Goal: Task Accomplishment & Management: Use online tool/utility

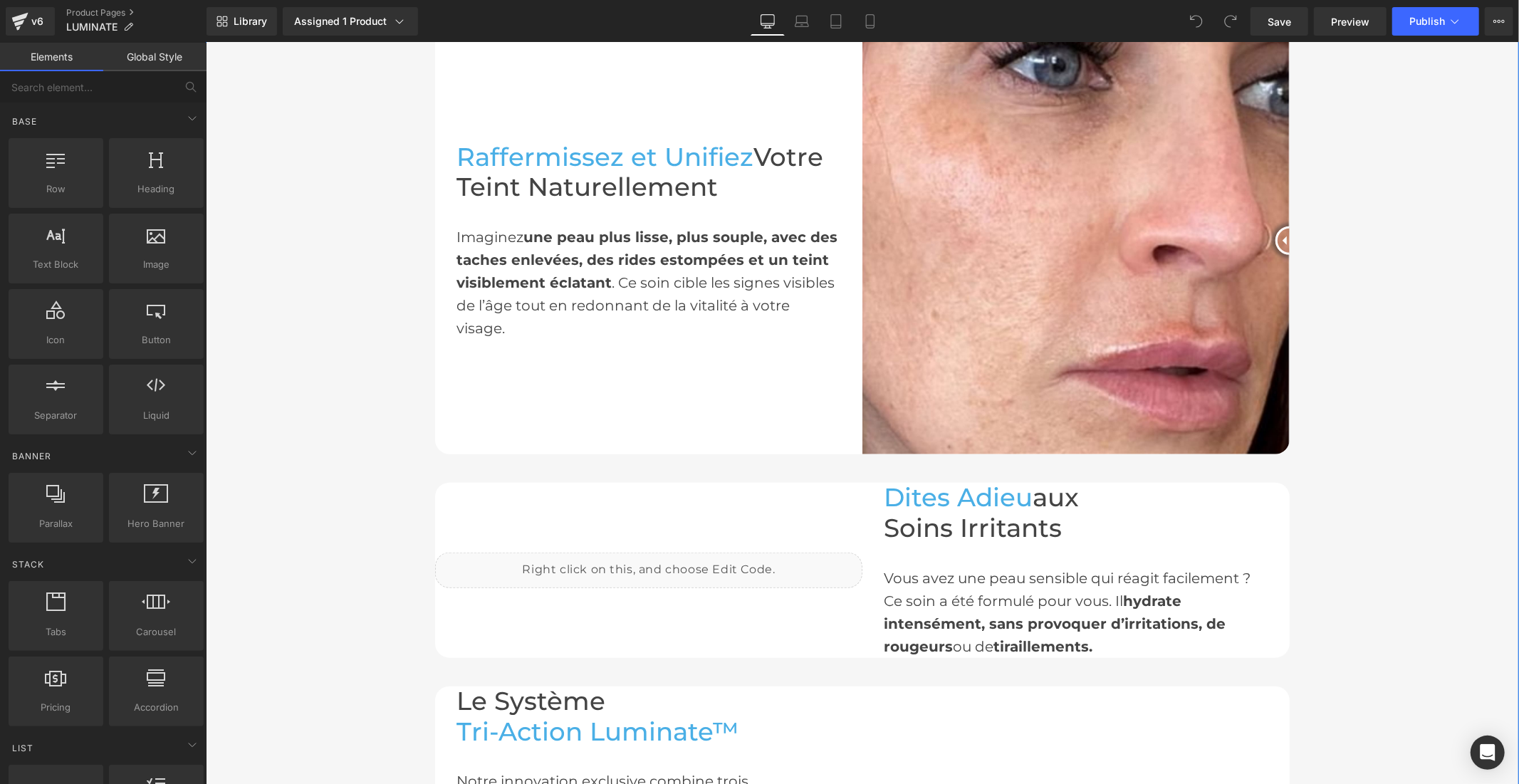
scroll to position [870, 0]
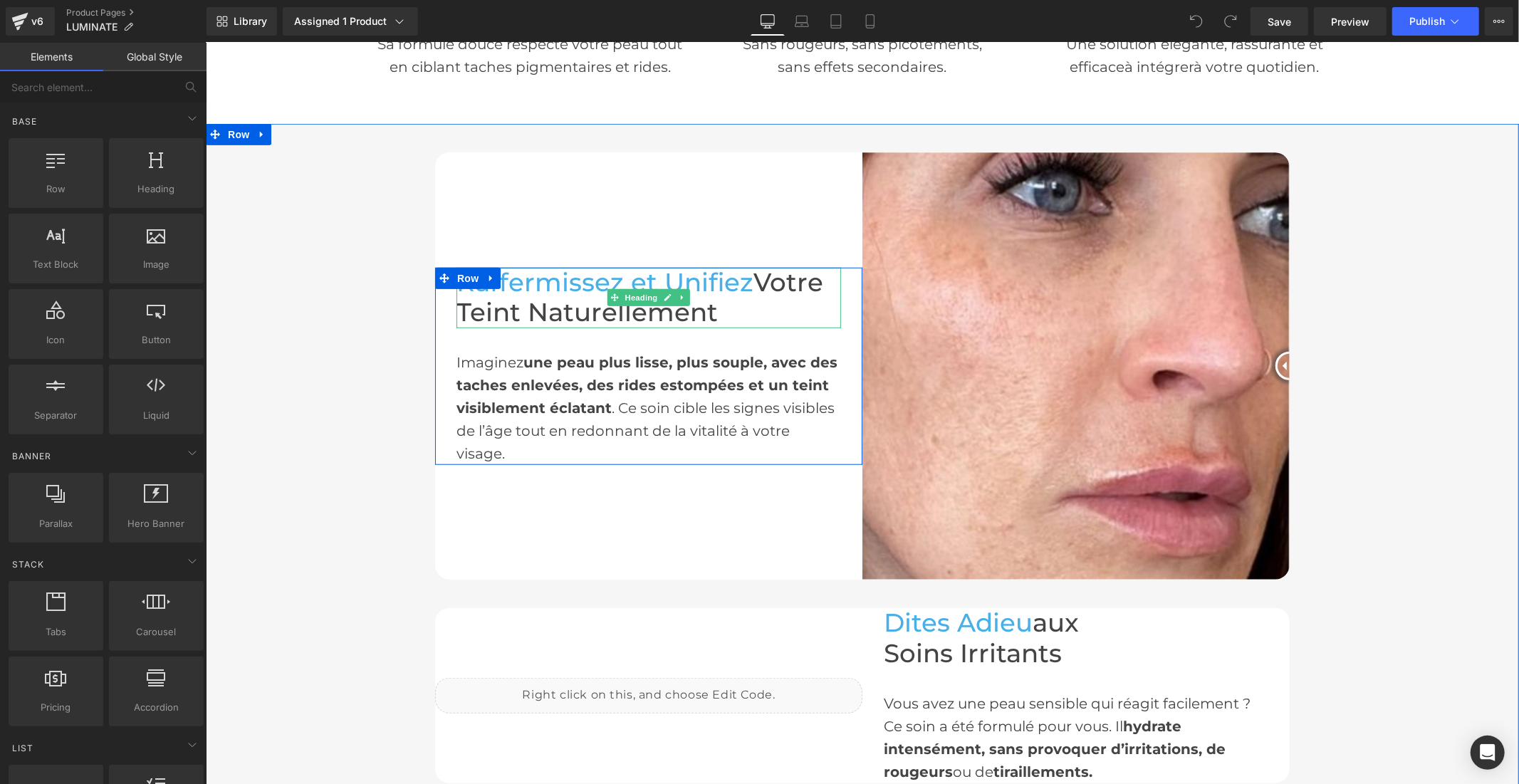
click at [744, 296] on span "Votre Teint Naturellement" at bounding box center [639, 297] width 367 height 61
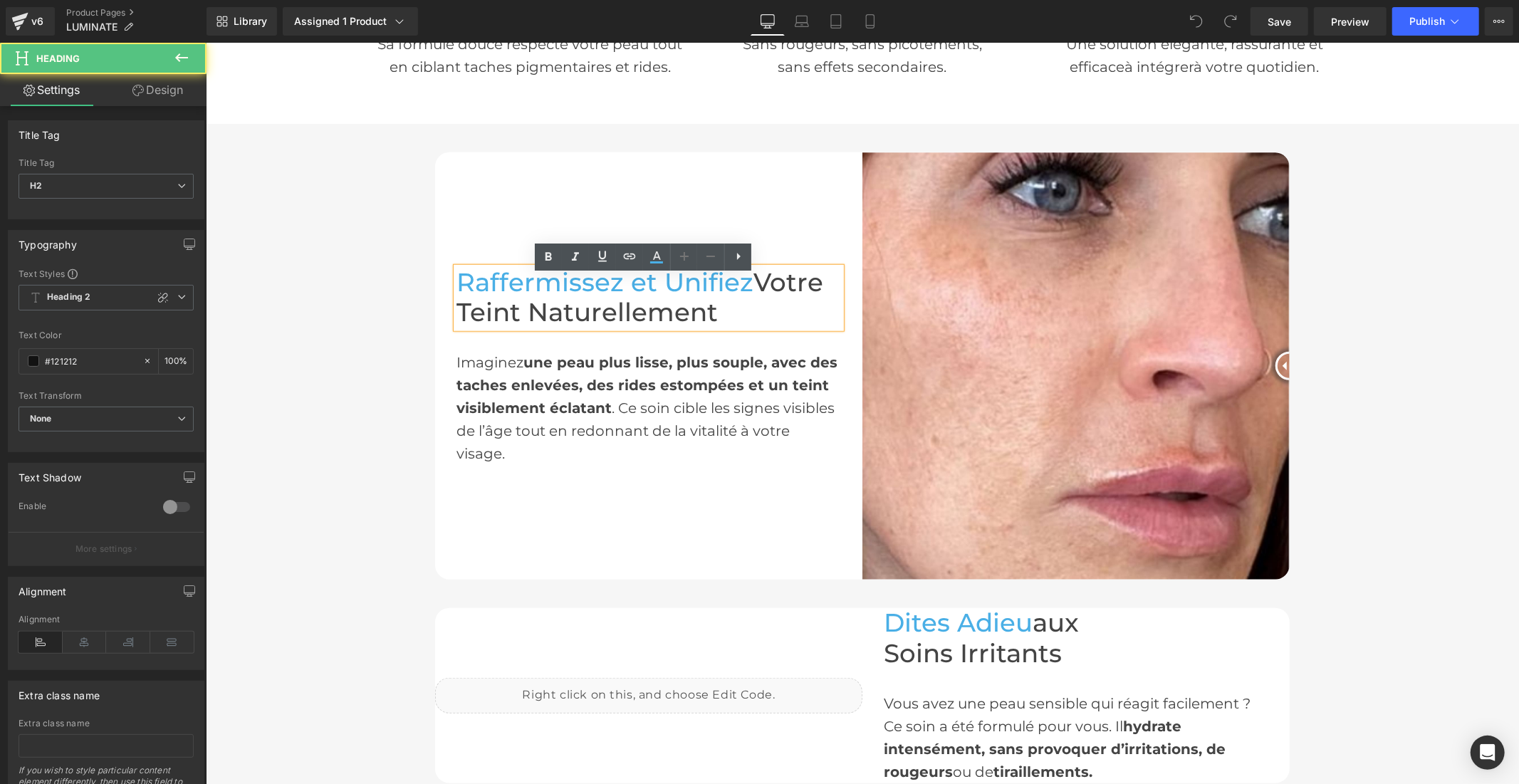
click at [747, 292] on span "Votre Teint Naturellement" at bounding box center [639, 297] width 367 height 61
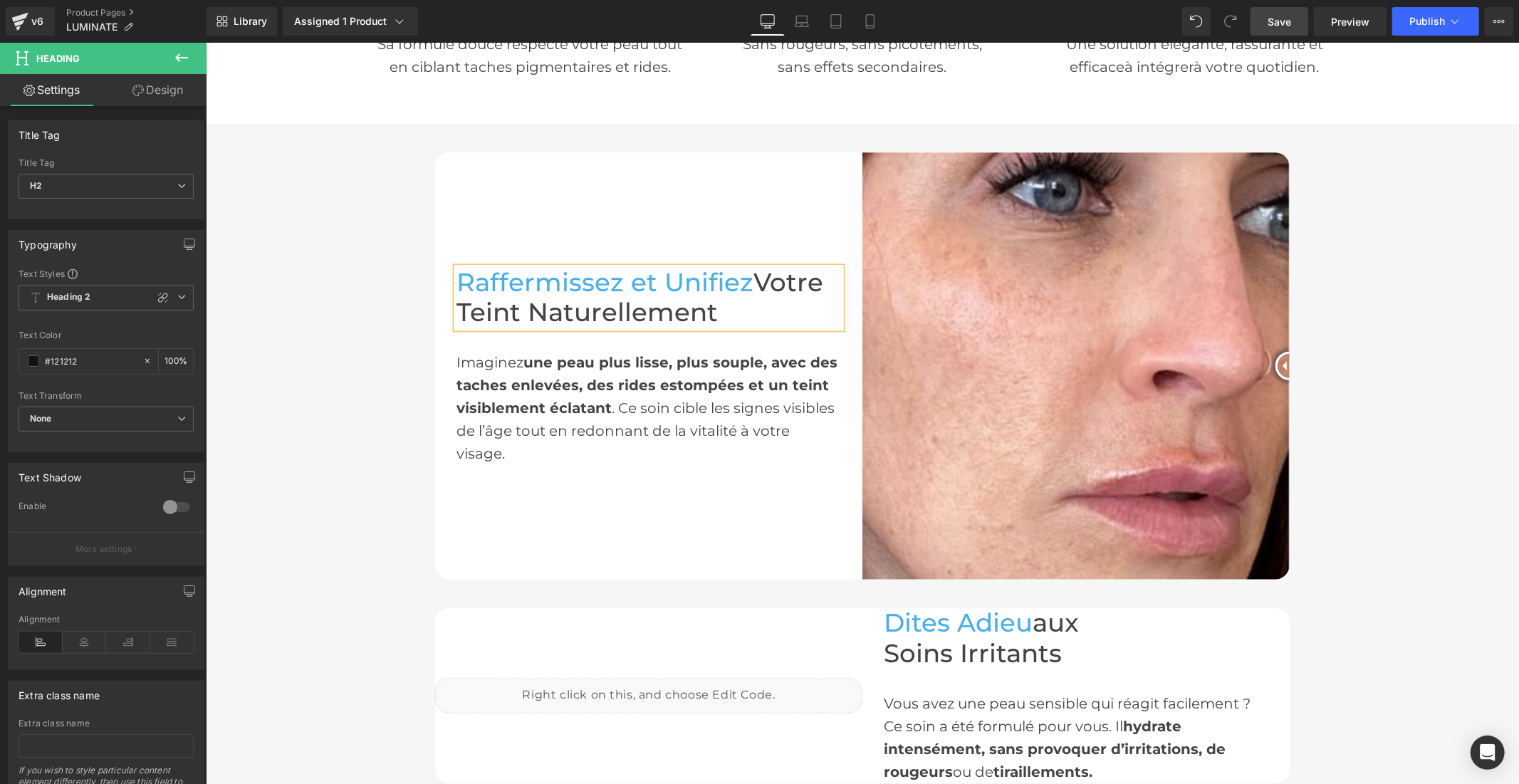
click at [1283, 26] on span "Save" at bounding box center [1279, 22] width 23 height 15
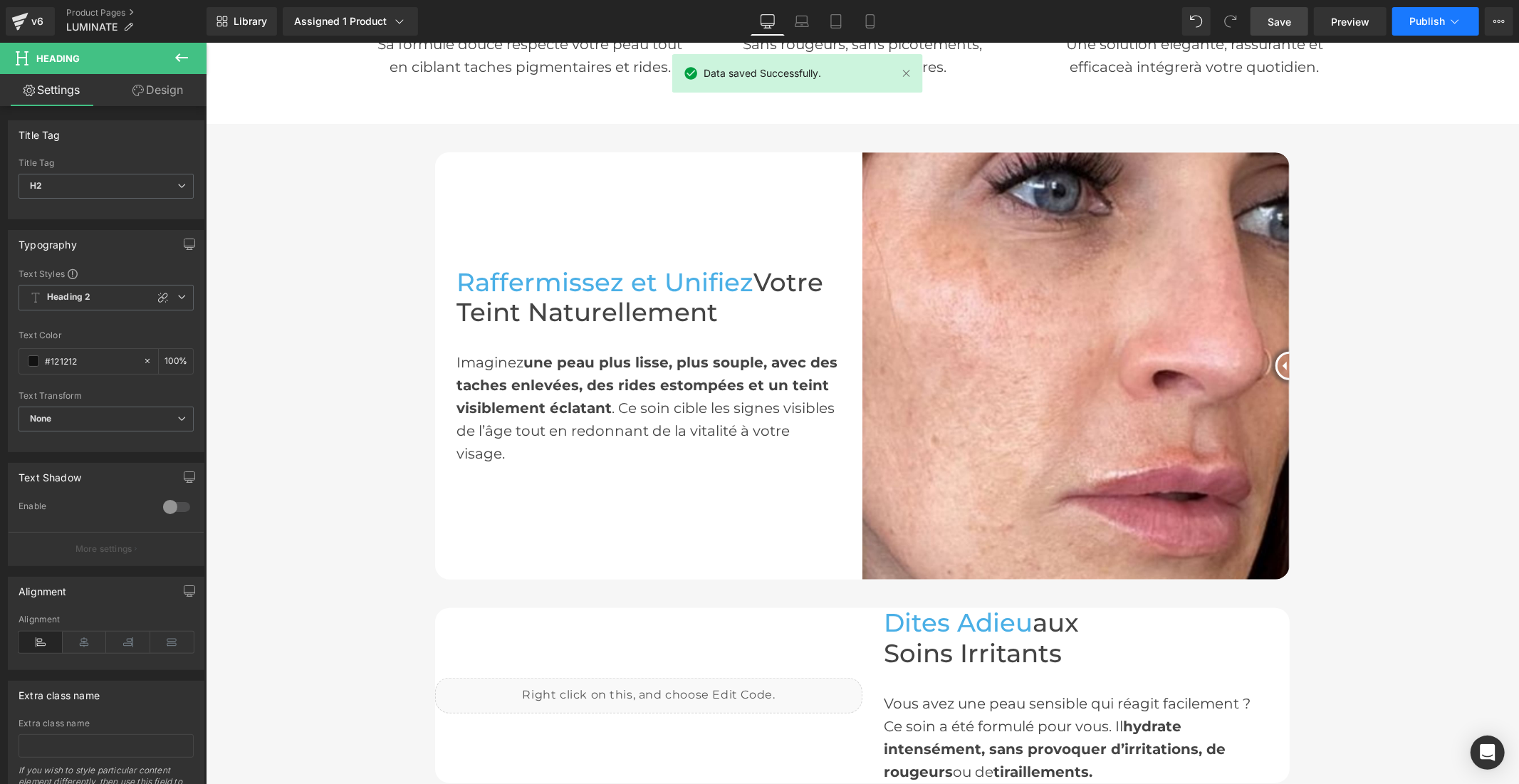
click at [1419, 18] on span "Publish" at bounding box center [1427, 21] width 35 height 11
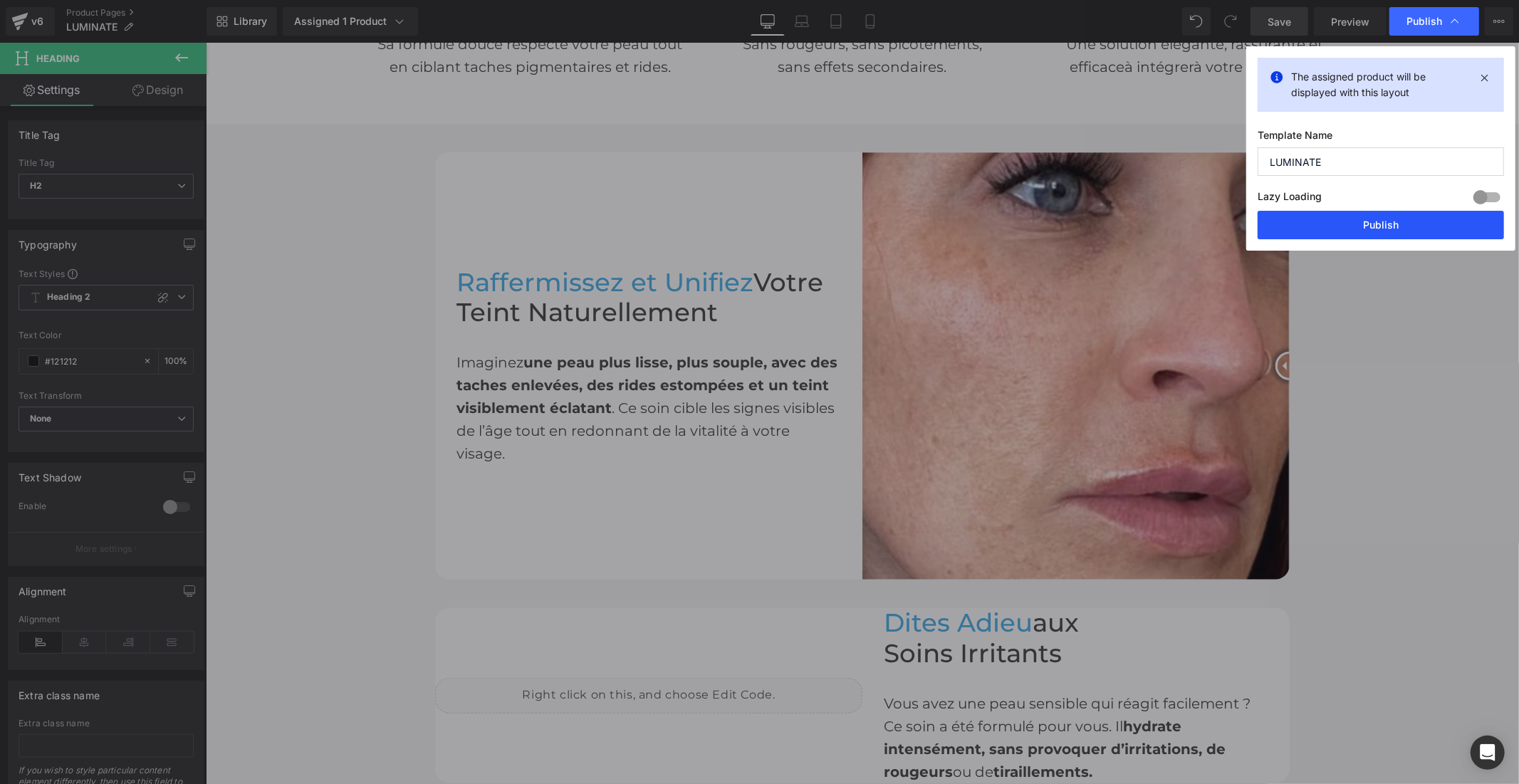
click at [1394, 229] on button "Publish" at bounding box center [1381, 225] width 247 height 29
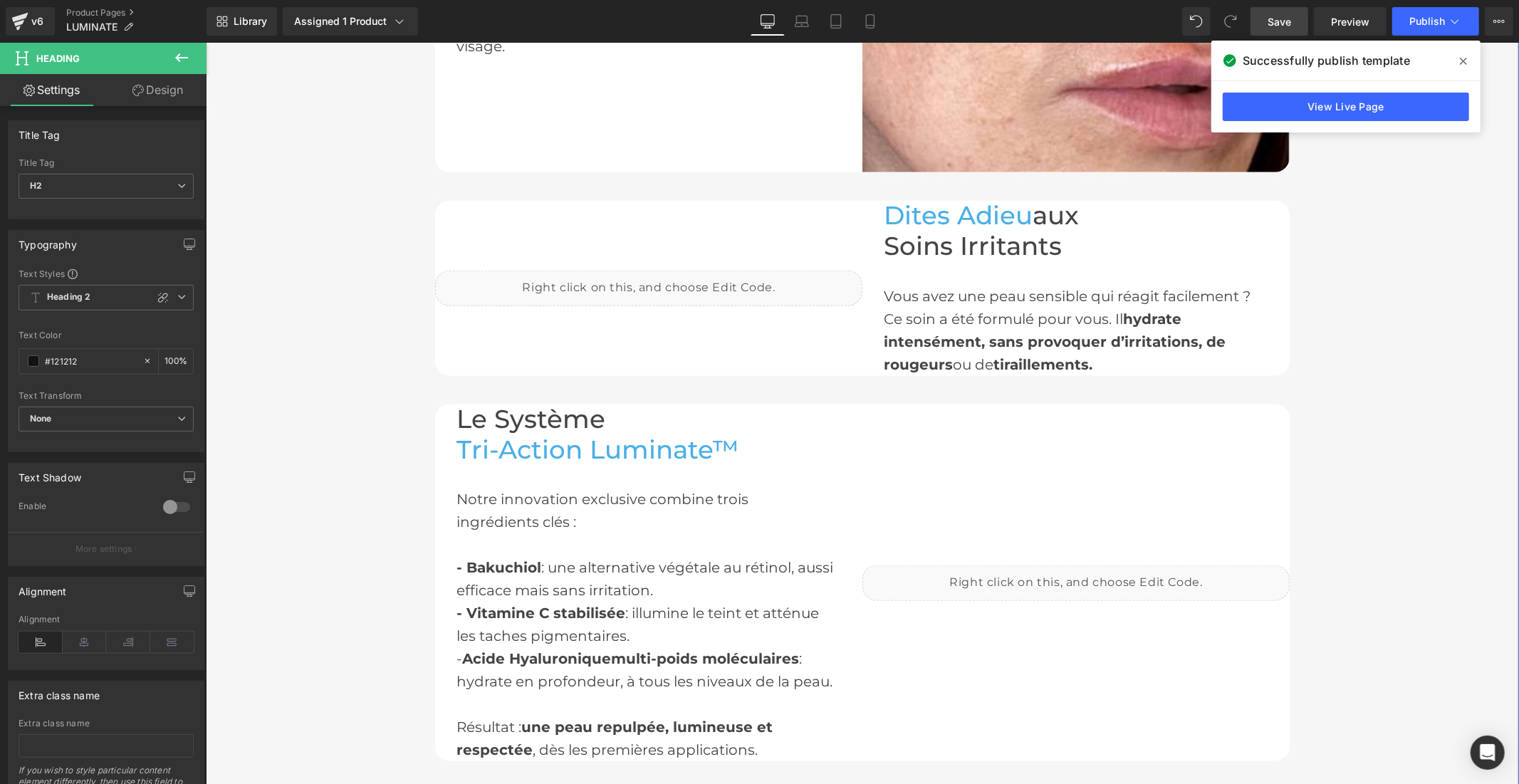
scroll to position [1345, 0]
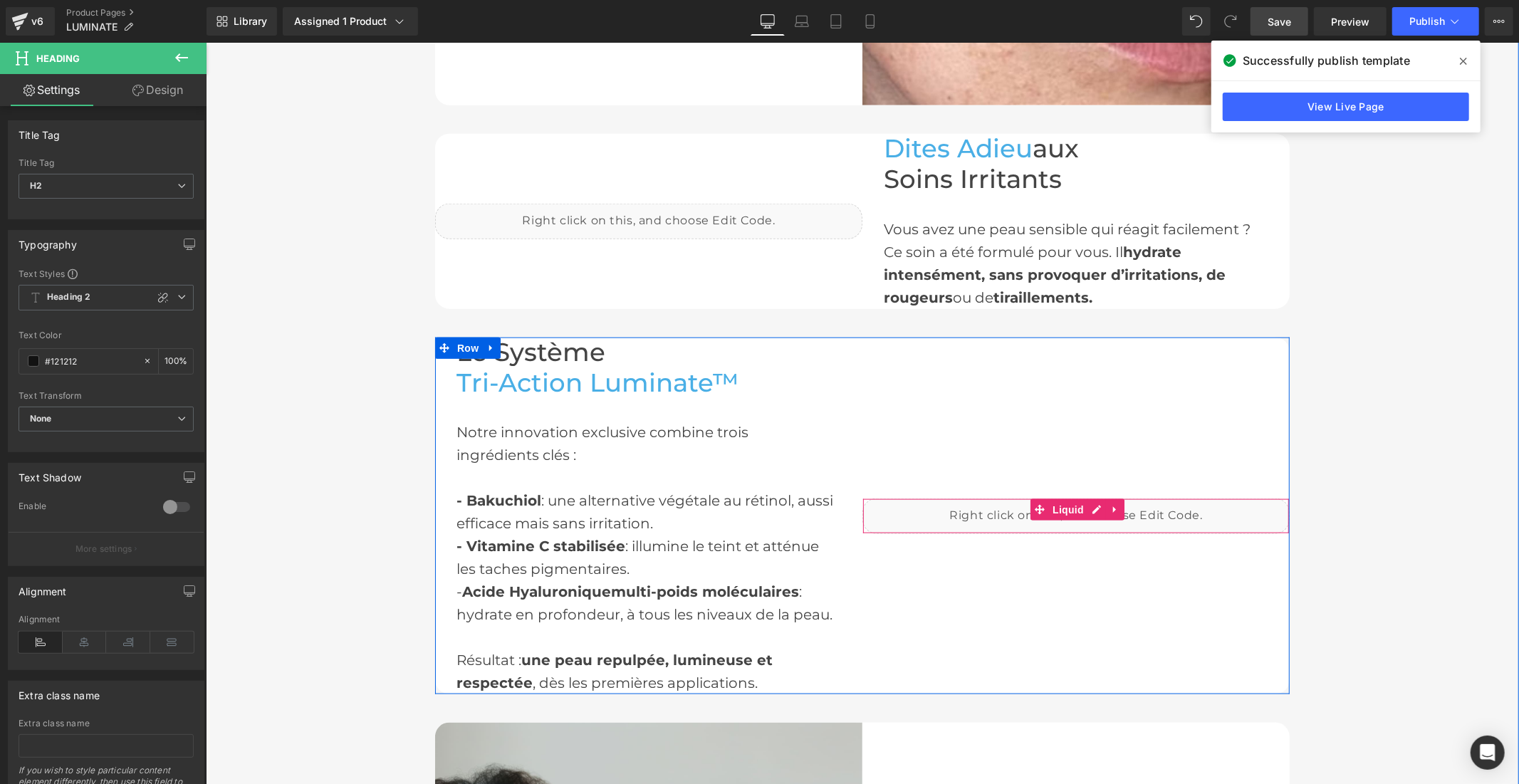
click at [1085, 500] on div "Liquid" at bounding box center [1075, 515] width 427 height 35
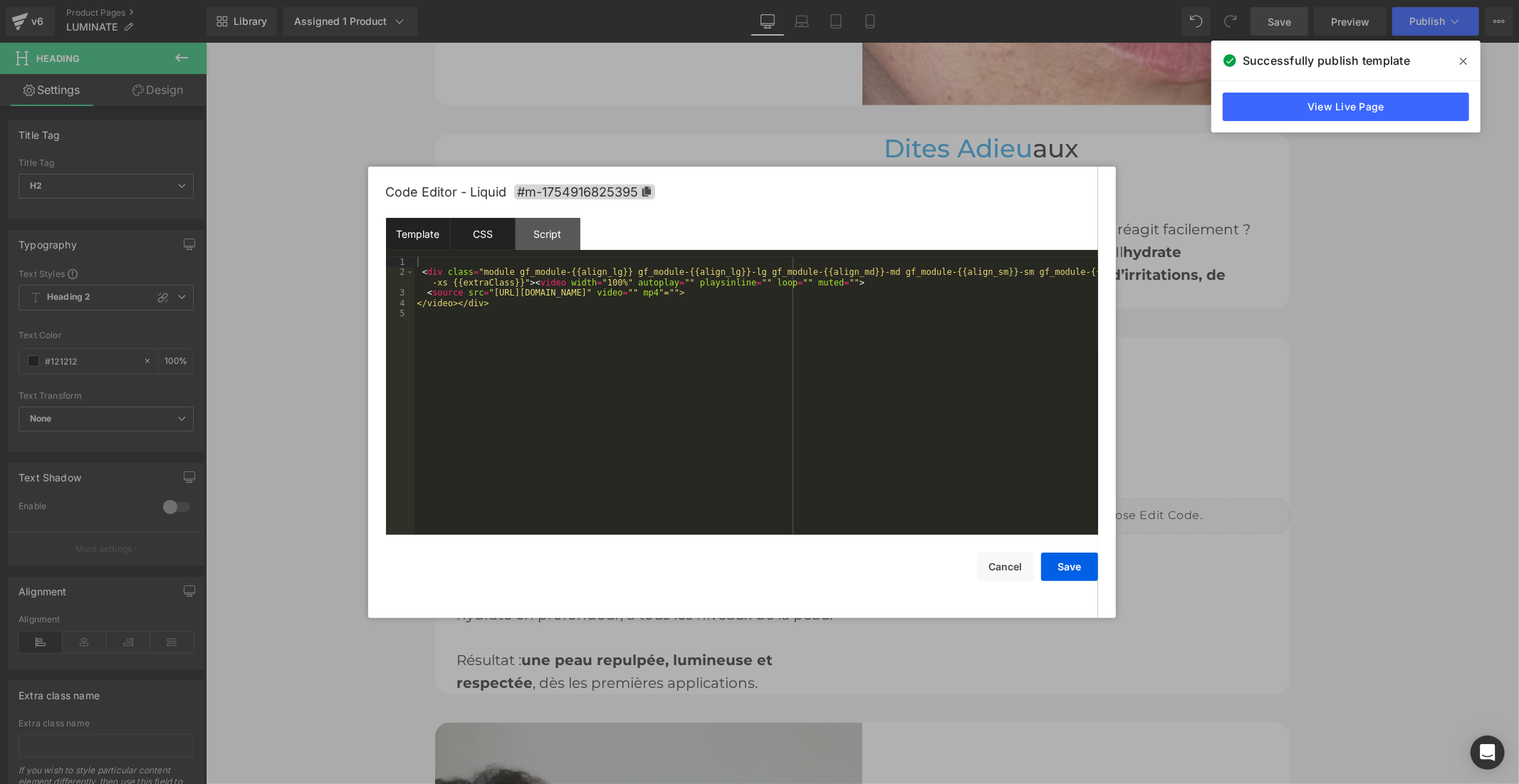
click at [502, 230] on div "CSS" at bounding box center [483, 234] width 65 height 32
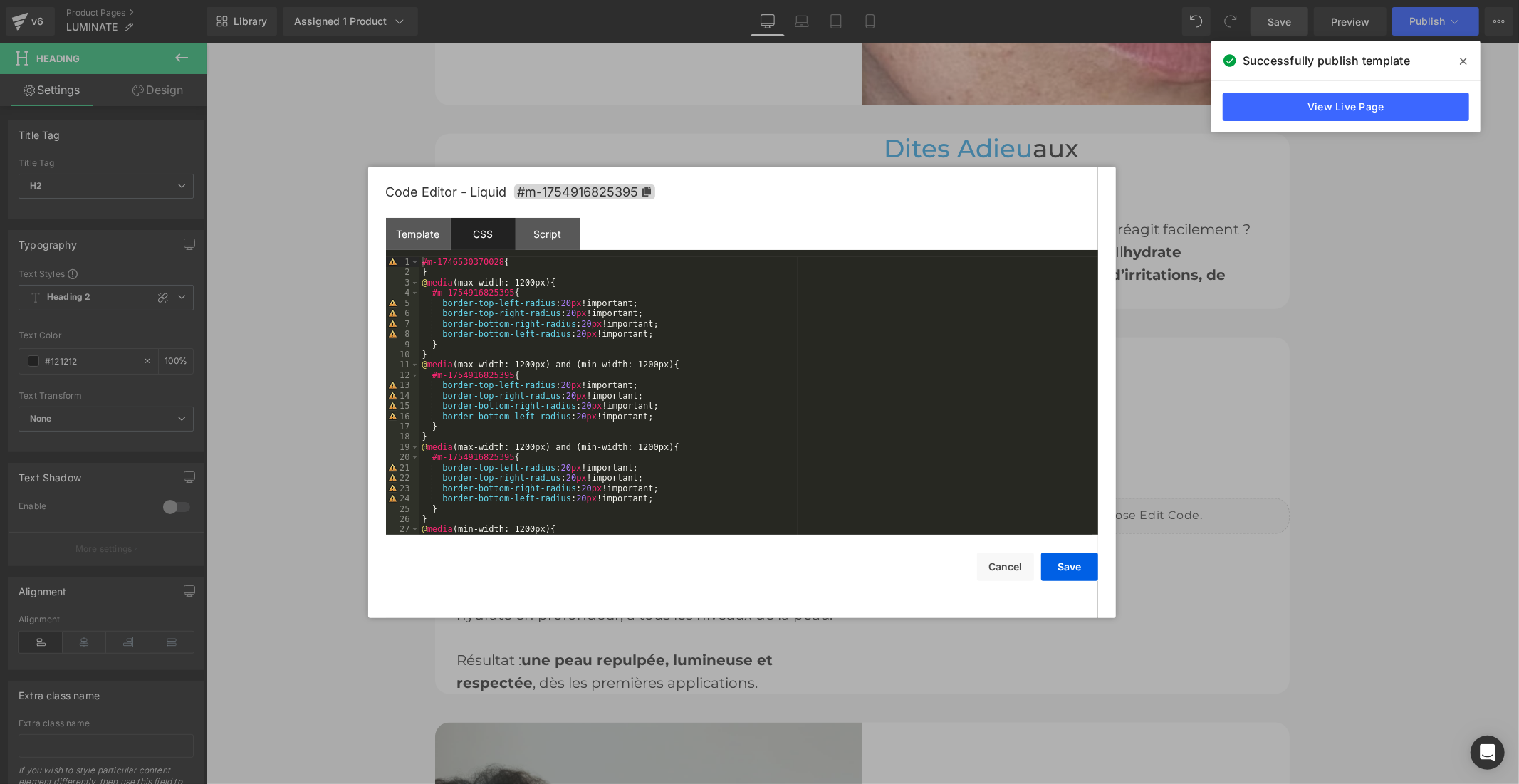
click at [1465, 59] on icon at bounding box center [1463, 61] width 7 height 11
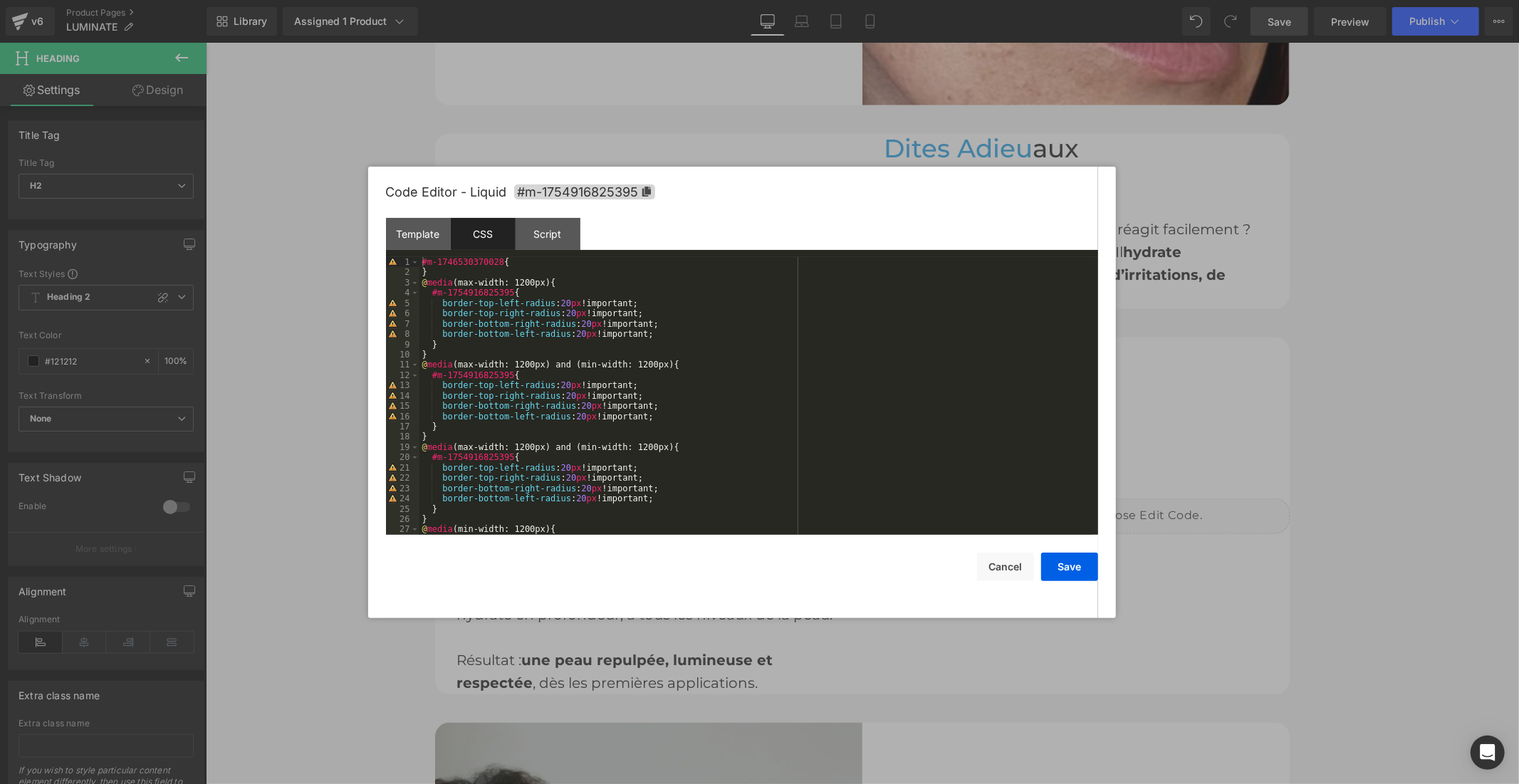
click at [1157, 164] on div at bounding box center [759, 392] width 1519 height 784
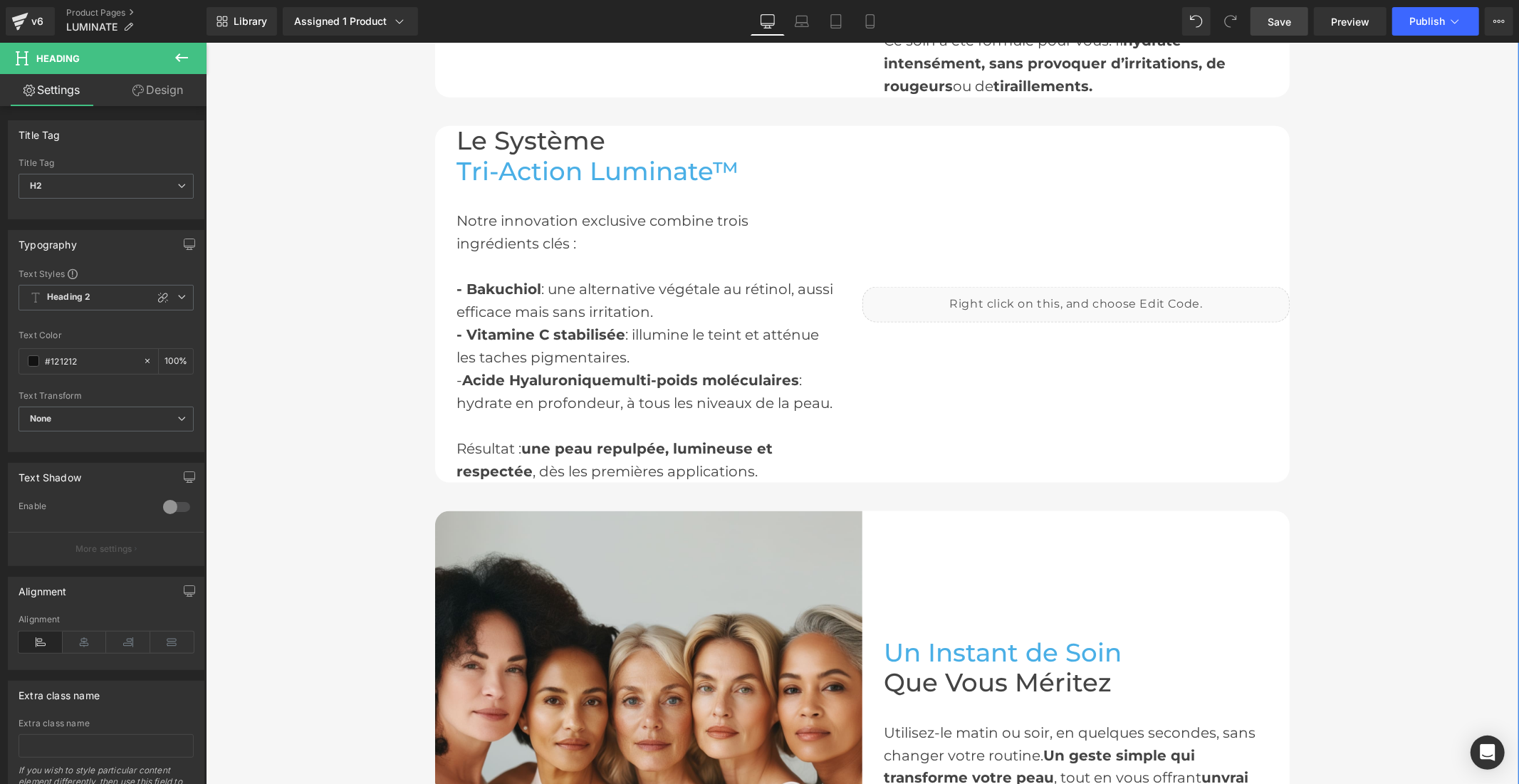
scroll to position [1425, 0]
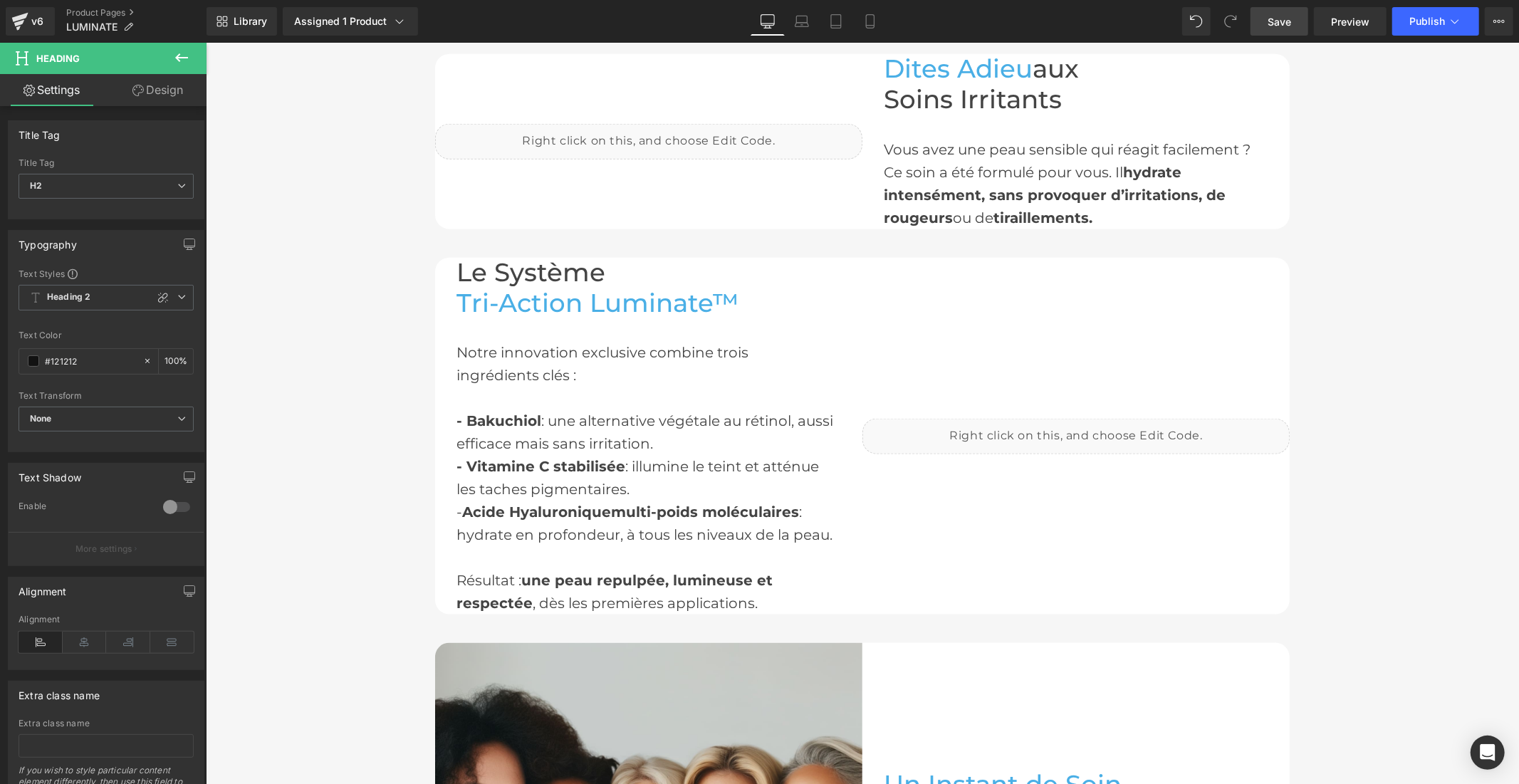
click at [1371, 4] on div "Library Assigned 1 Product Product Preview Luminate Face Sérum Manage assigned …" at bounding box center [863, 21] width 1312 height 43
click at [1354, 25] on span "Preview" at bounding box center [1350, 22] width 38 height 15
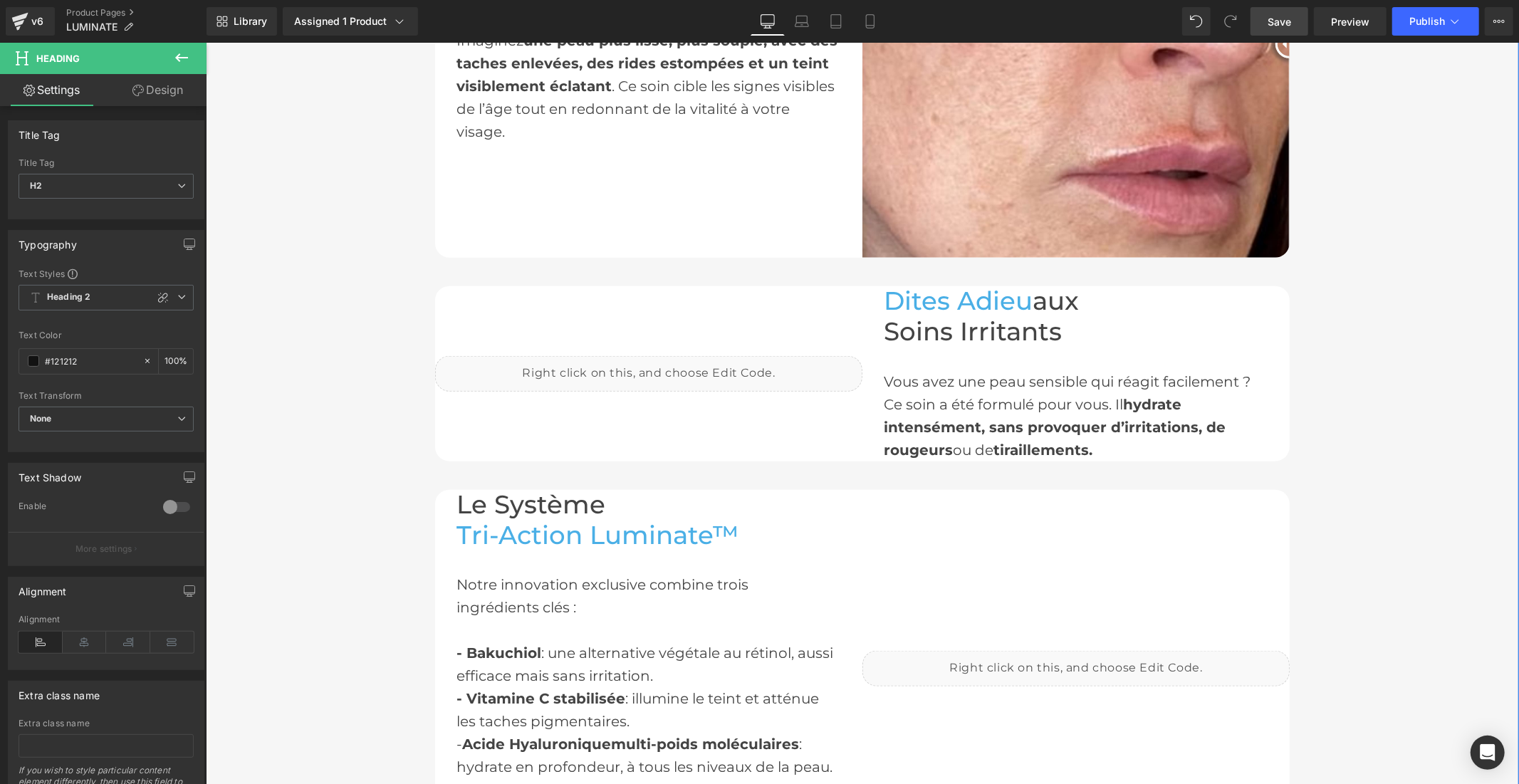
scroll to position [1186, 0]
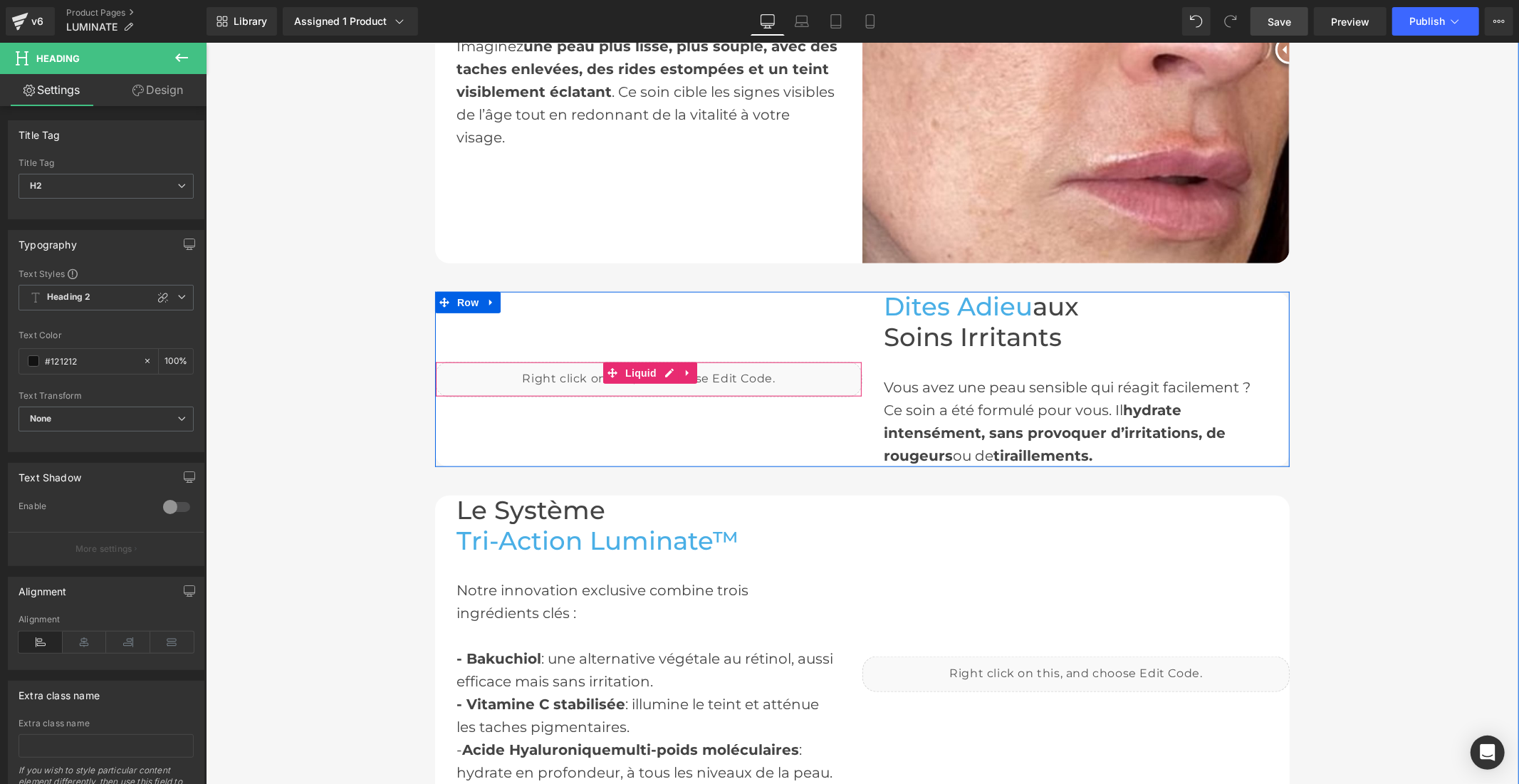
click at [657, 364] on div "Liquid" at bounding box center [648, 378] width 427 height 35
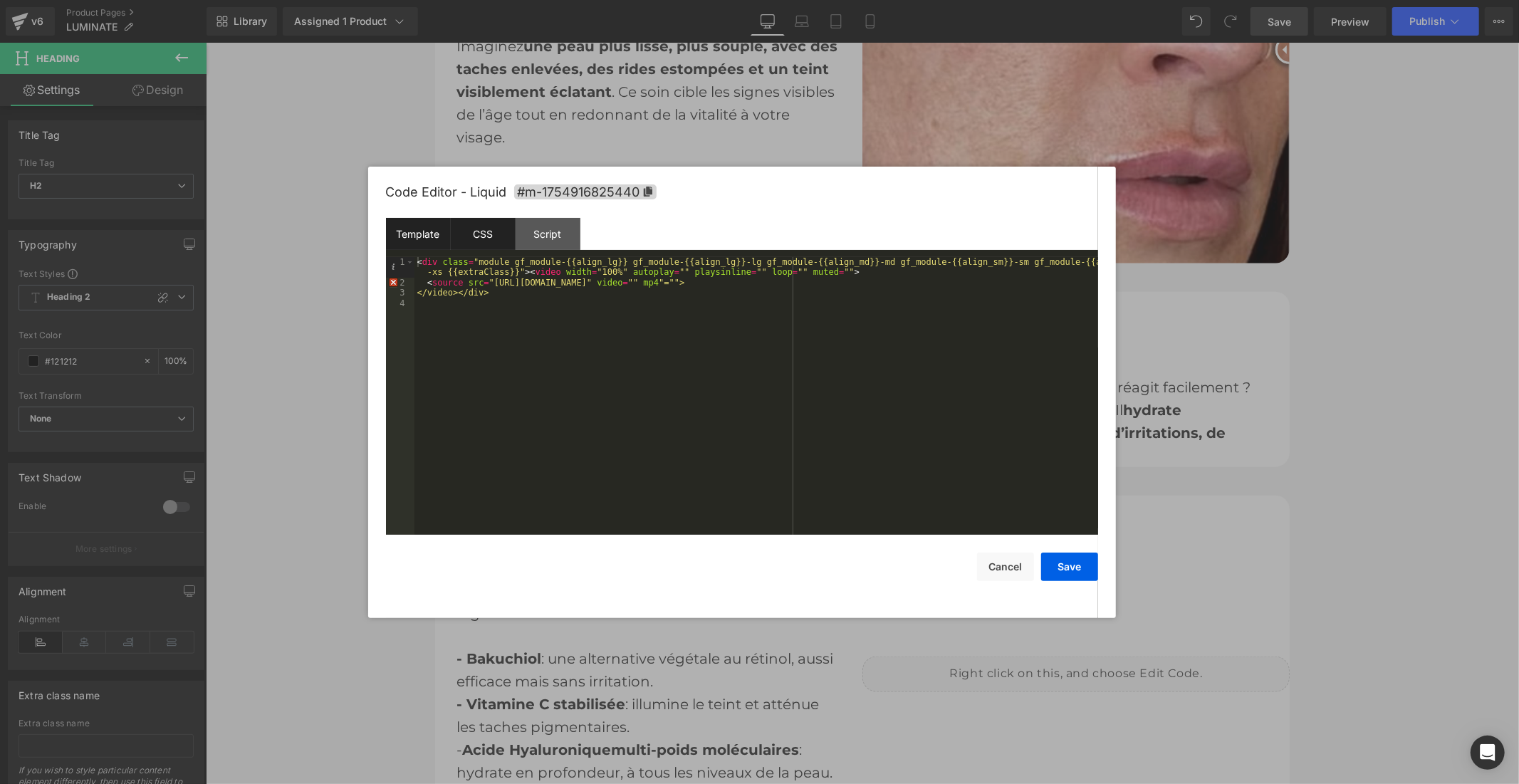
click at [483, 226] on div "CSS" at bounding box center [483, 234] width 65 height 32
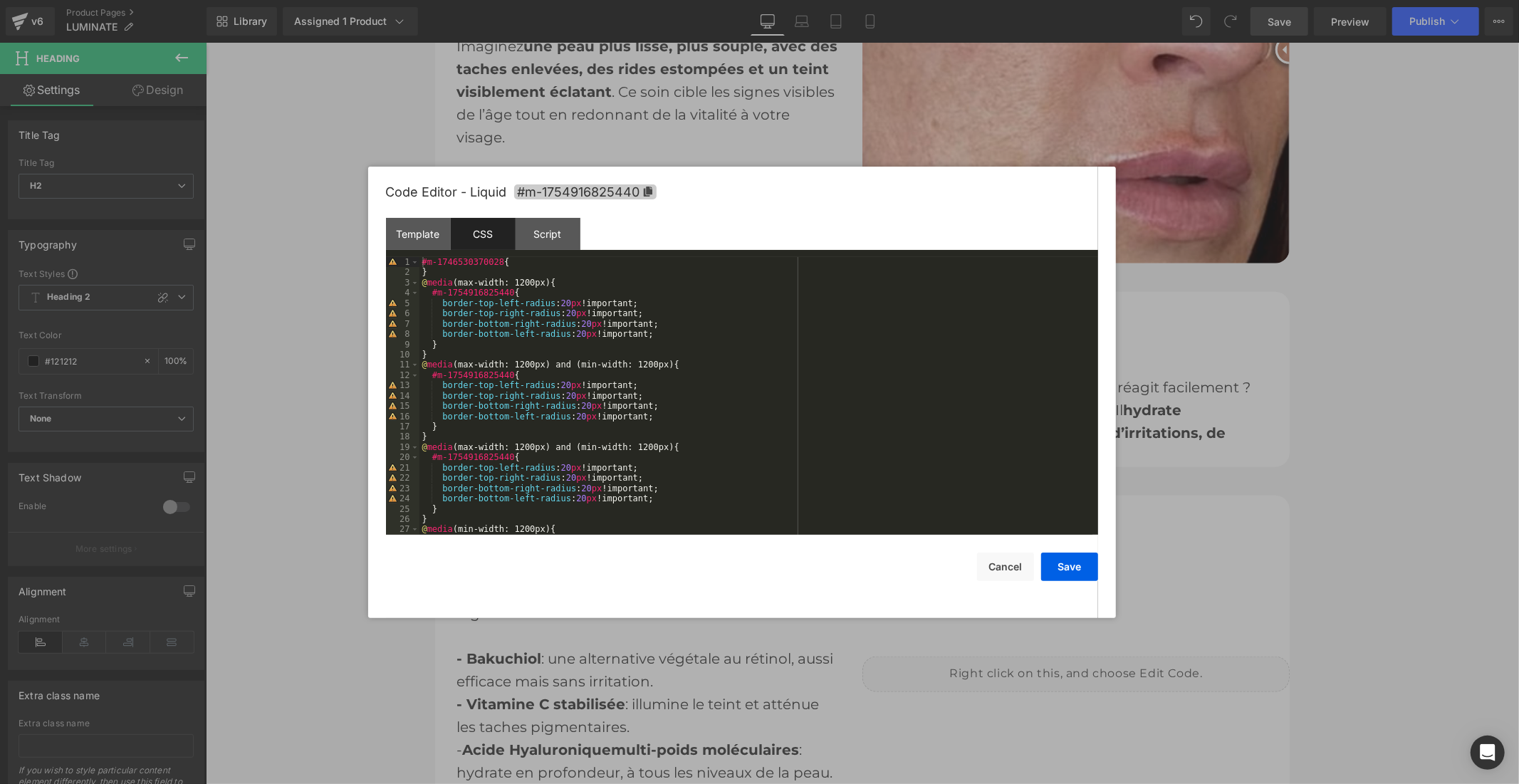
click at [610, 191] on span "#m-1754916825440" at bounding box center [585, 192] width 143 height 15
drag, startPoint x: 495, startPoint y: 260, endPoint x: 424, endPoint y: 260, distance: 71.0
click at [424, 260] on div "#m-1746530370028 { } @ media (max-width: 1200px) { #m-1754916825440 { border-to…" at bounding box center [756, 406] width 673 height 298
click at [1057, 565] on button "Save" at bounding box center [1070, 567] width 57 height 29
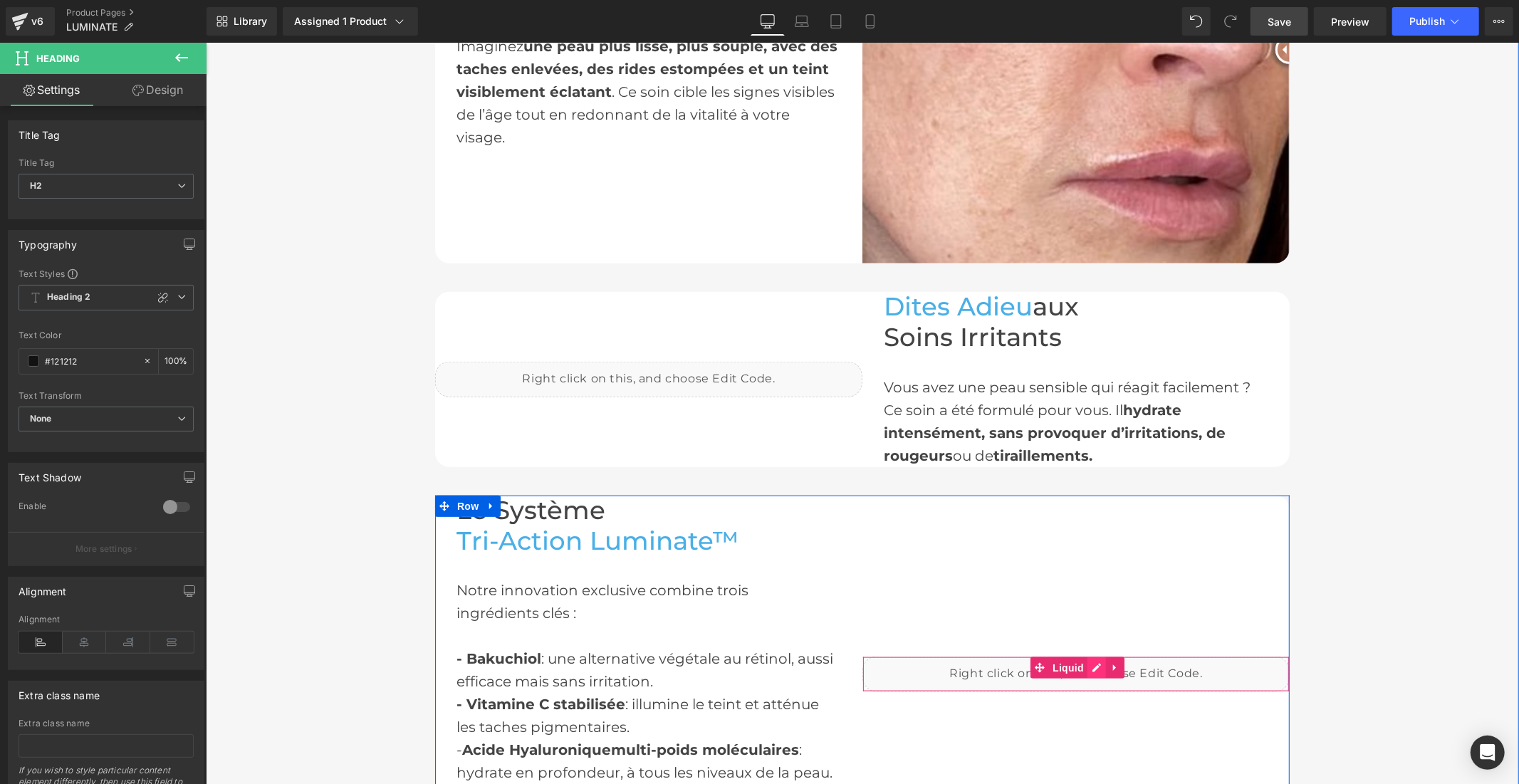
click at [1093, 666] on div "Liquid" at bounding box center [1075, 673] width 427 height 35
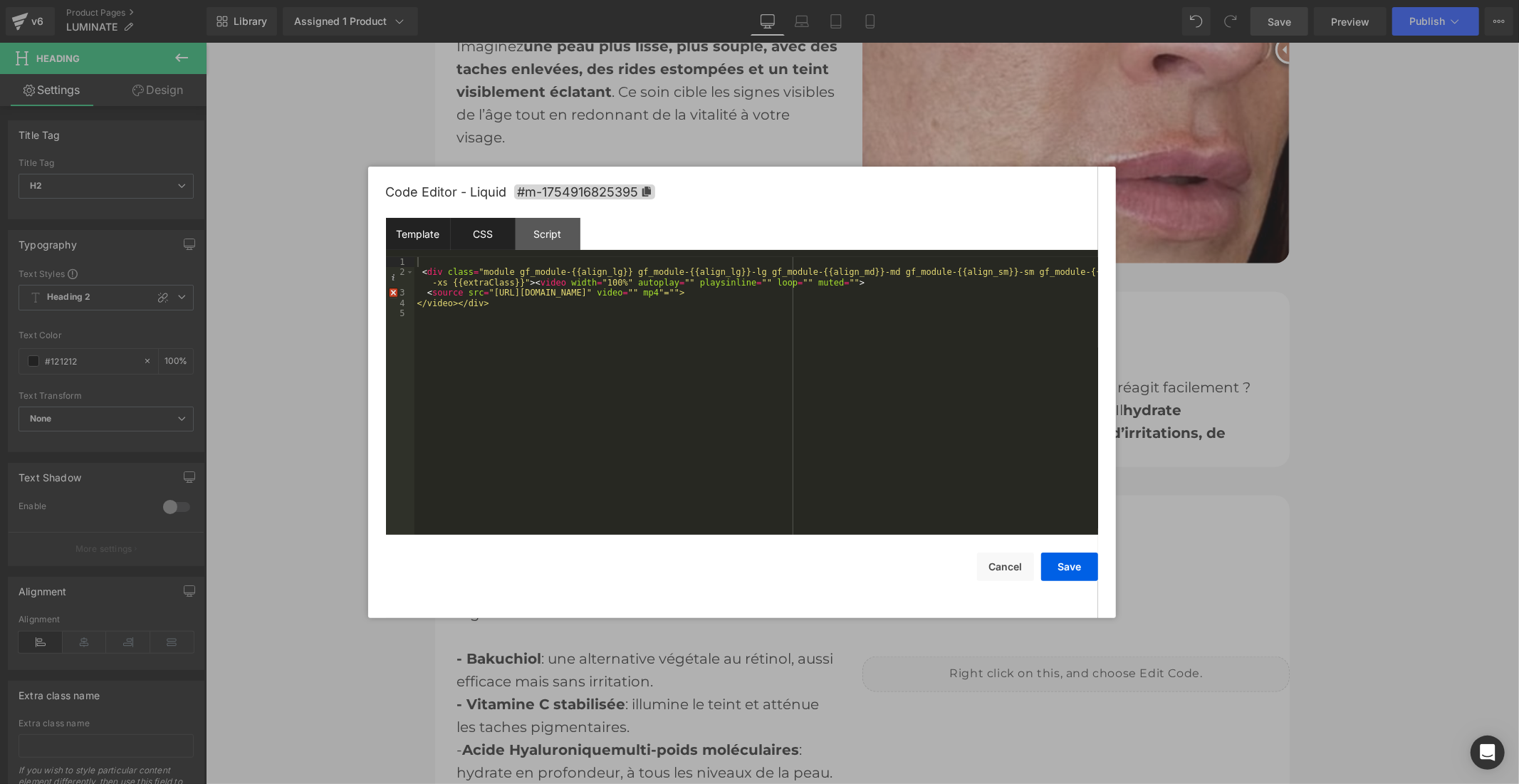
click at [482, 235] on div "CSS" at bounding box center [483, 234] width 65 height 32
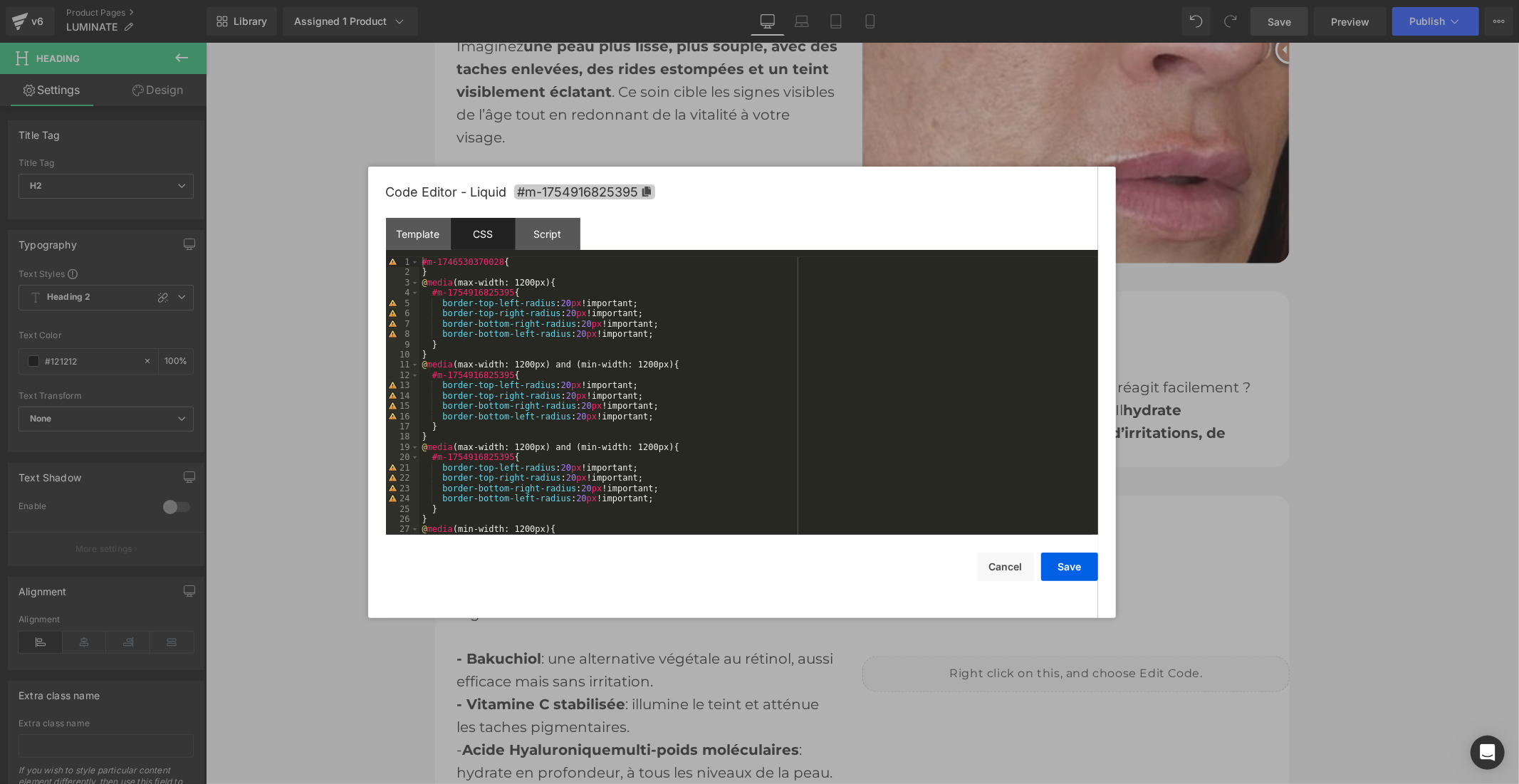
click at [587, 191] on span "#m-1754916825395" at bounding box center [584, 192] width 141 height 15
drag, startPoint x: 499, startPoint y: 260, endPoint x: 422, endPoint y: 259, distance: 77.0
click at [422, 259] on div "#m-1746530370028 { } @ media (max-width: 1200px) { #m-1754916825395 { border-to…" at bounding box center [756, 406] width 673 height 298
click at [1071, 573] on button "Save" at bounding box center [1070, 567] width 57 height 29
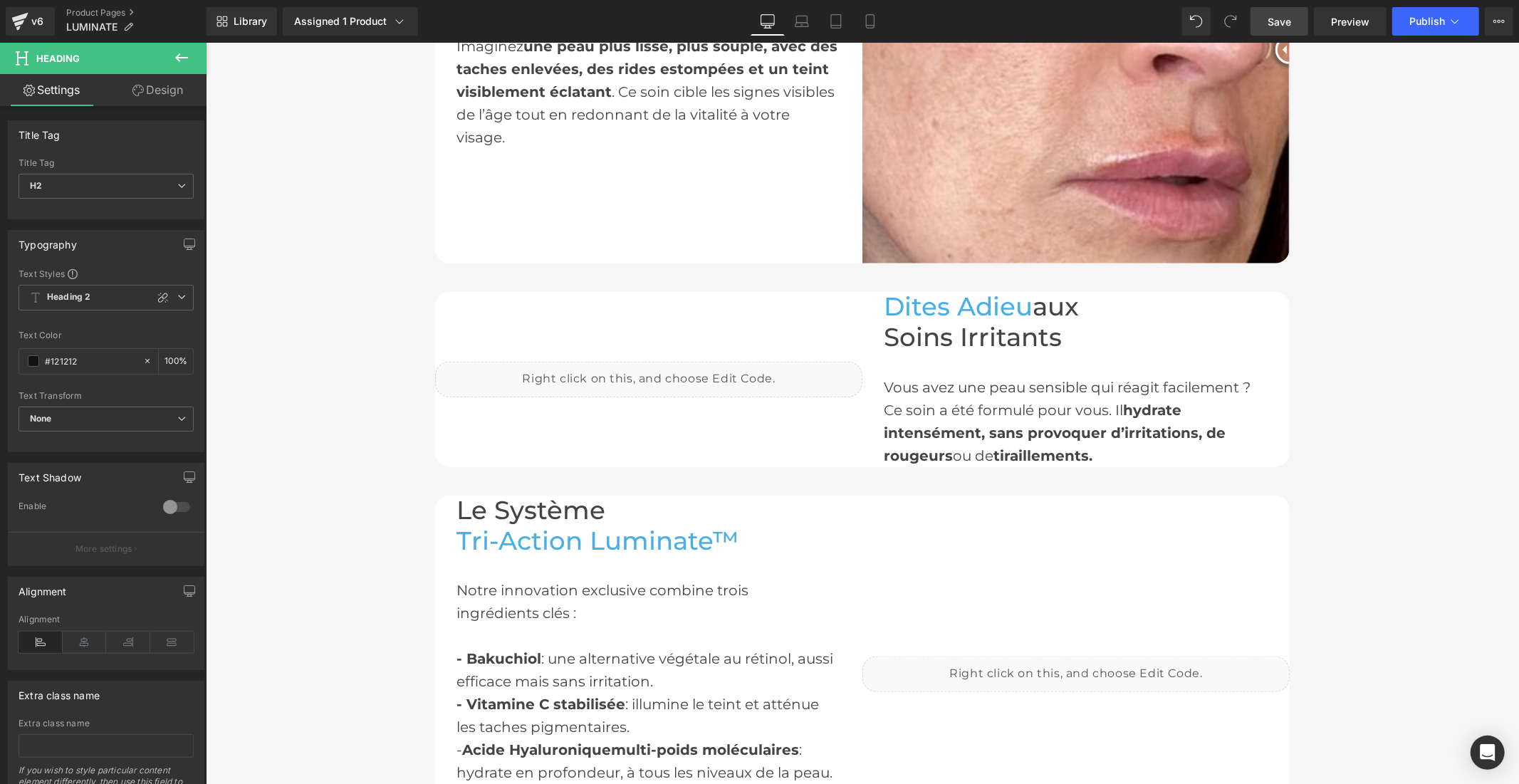
drag, startPoint x: 1271, startPoint y: 19, endPoint x: 1293, endPoint y: 207, distance: 189.3
click at [1271, 19] on span "Save" at bounding box center [1279, 22] width 23 height 15
click at [1427, 10] on button "Publish" at bounding box center [1435, 21] width 87 height 29
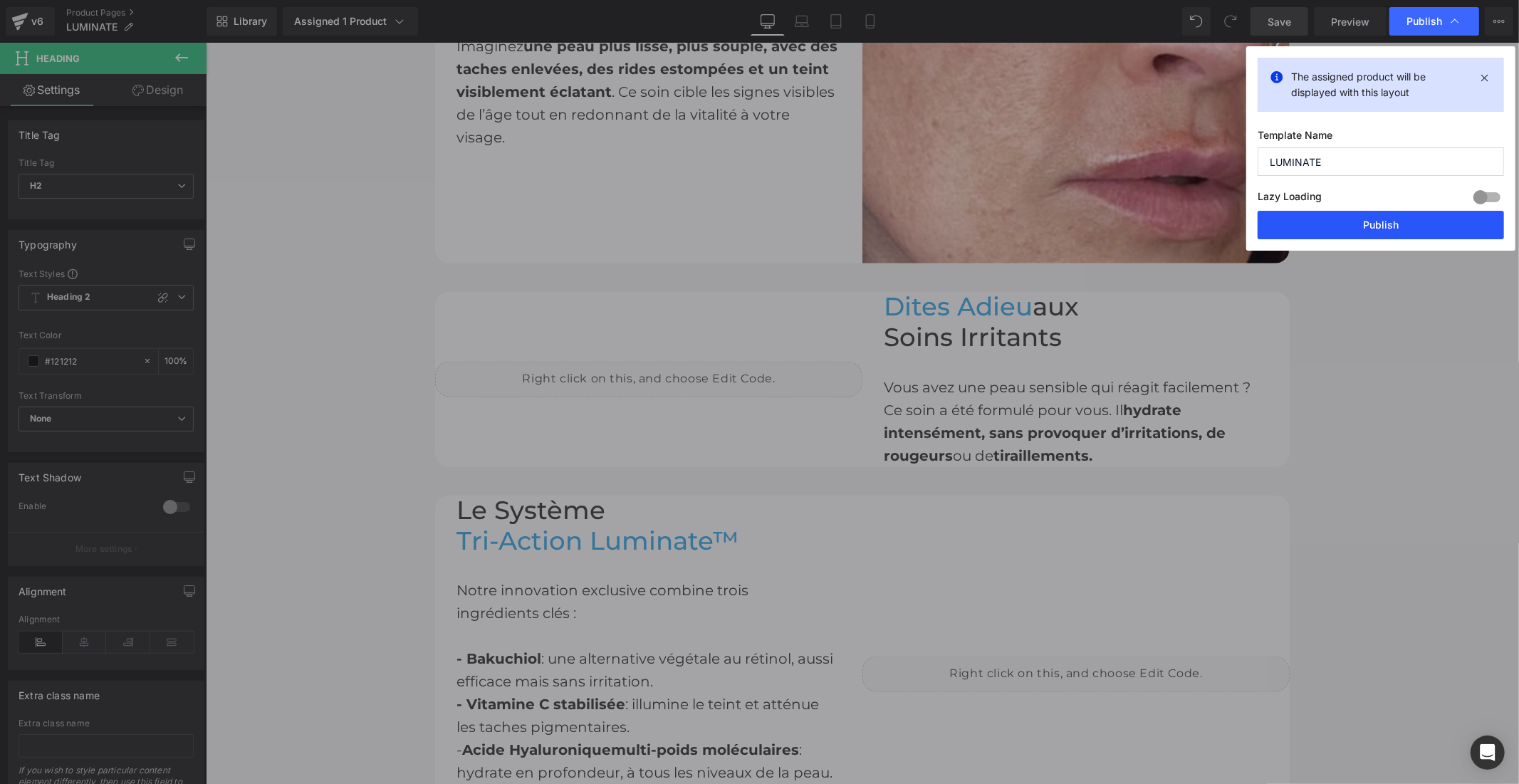
click at [1368, 222] on button "Publish" at bounding box center [1381, 225] width 247 height 29
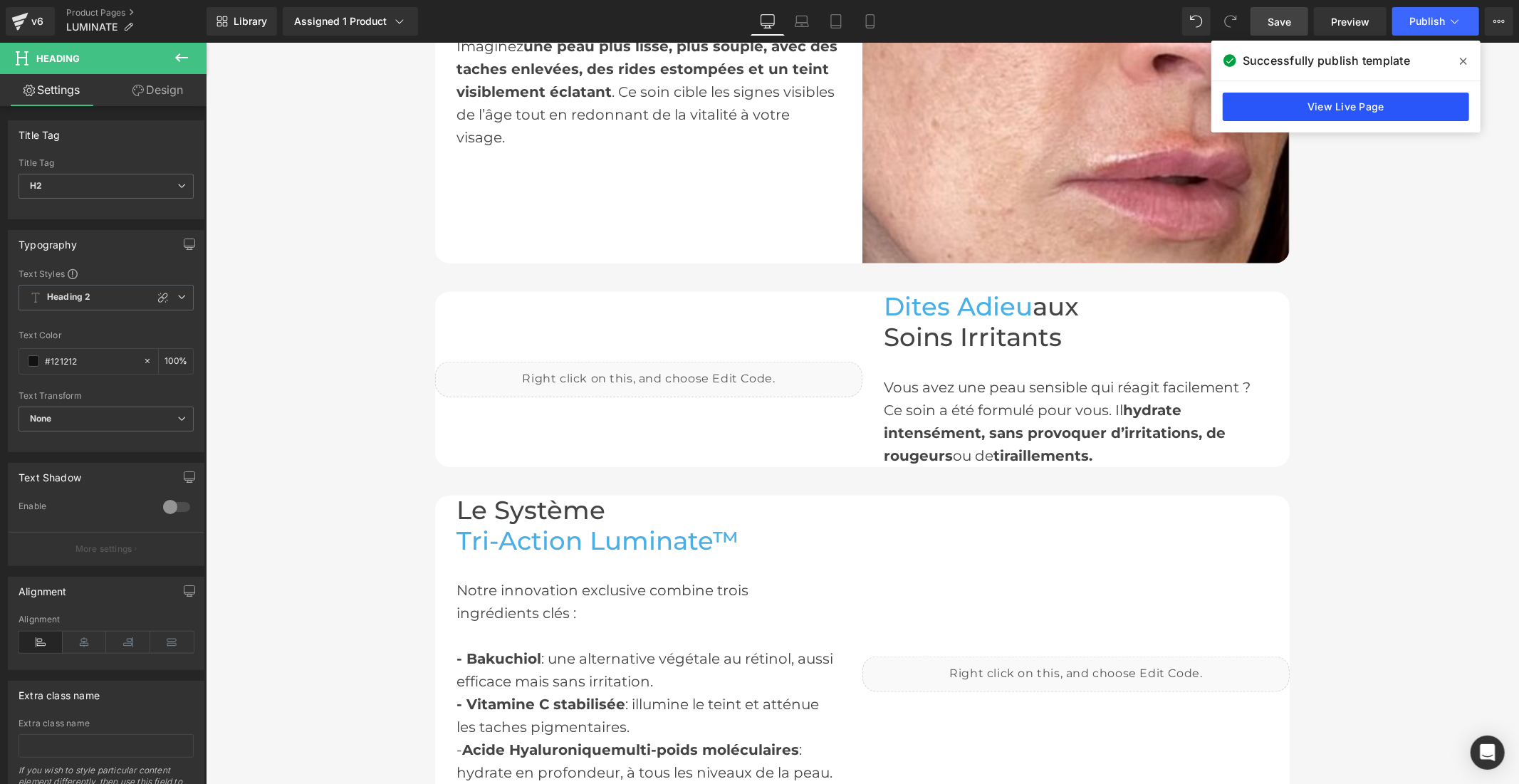
click at [1264, 108] on link "View Live Page" at bounding box center [1345, 107] width 247 height 29
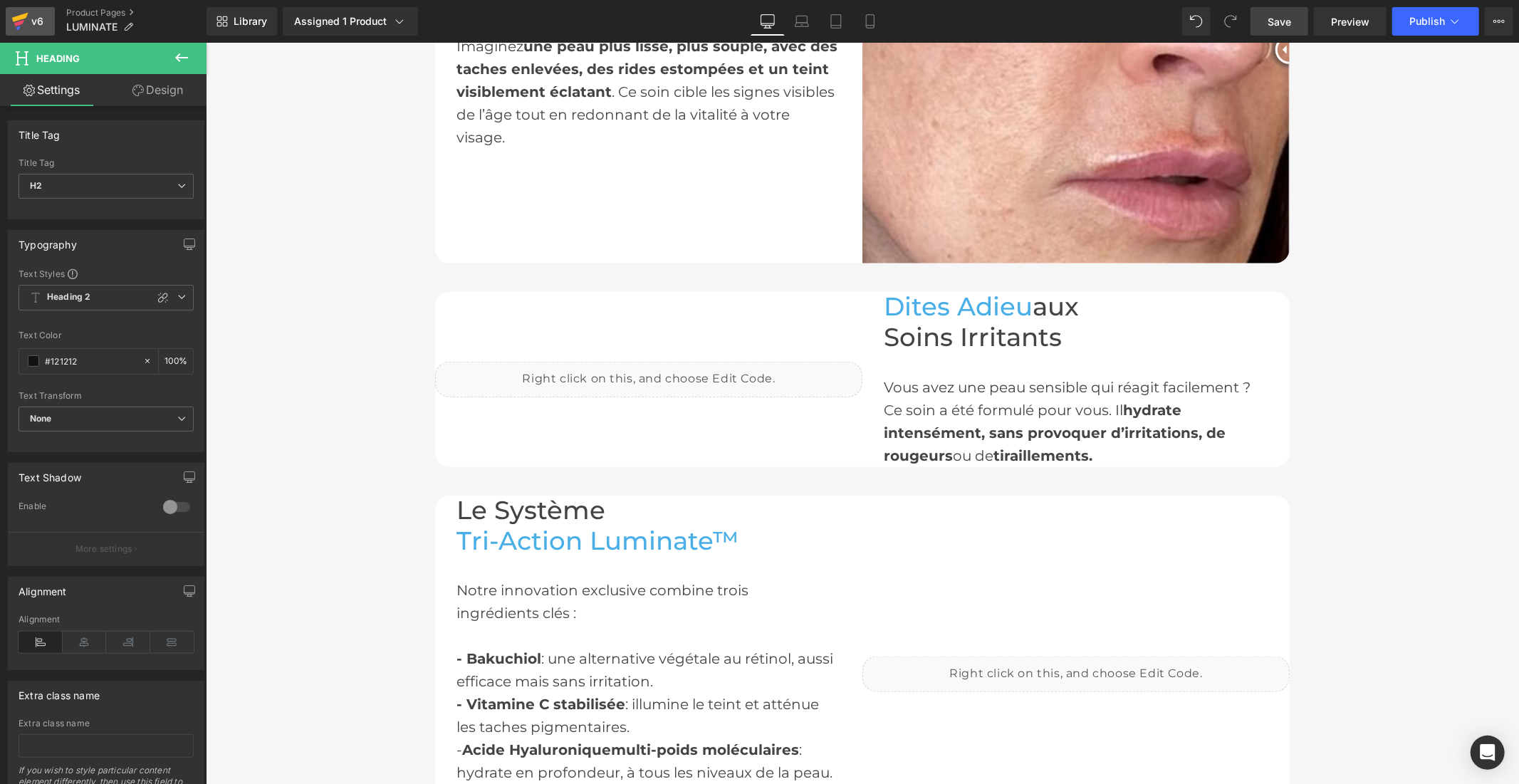
click at [36, 12] on div "v6" at bounding box center [38, 21] width 18 height 19
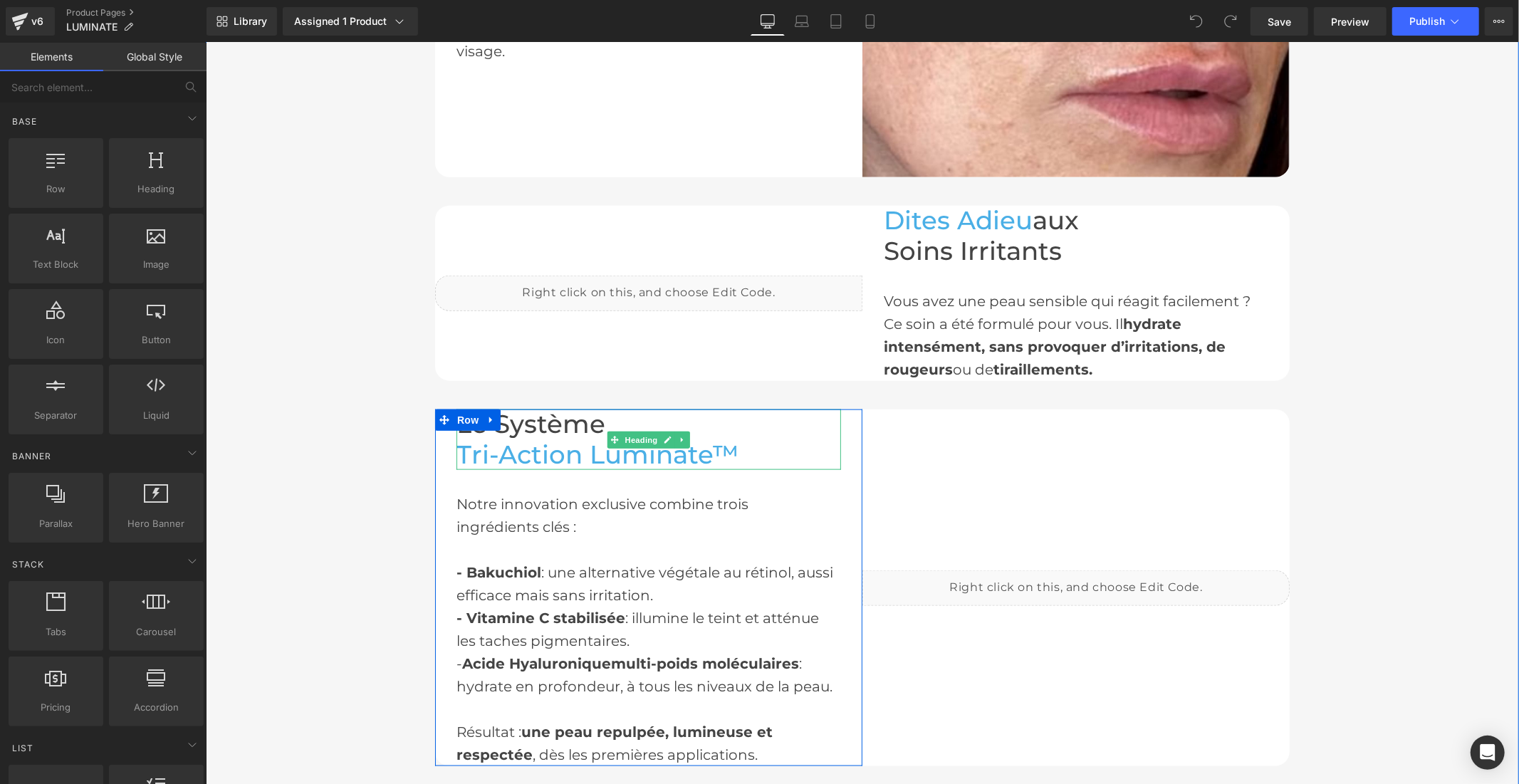
scroll to position [1265, 0]
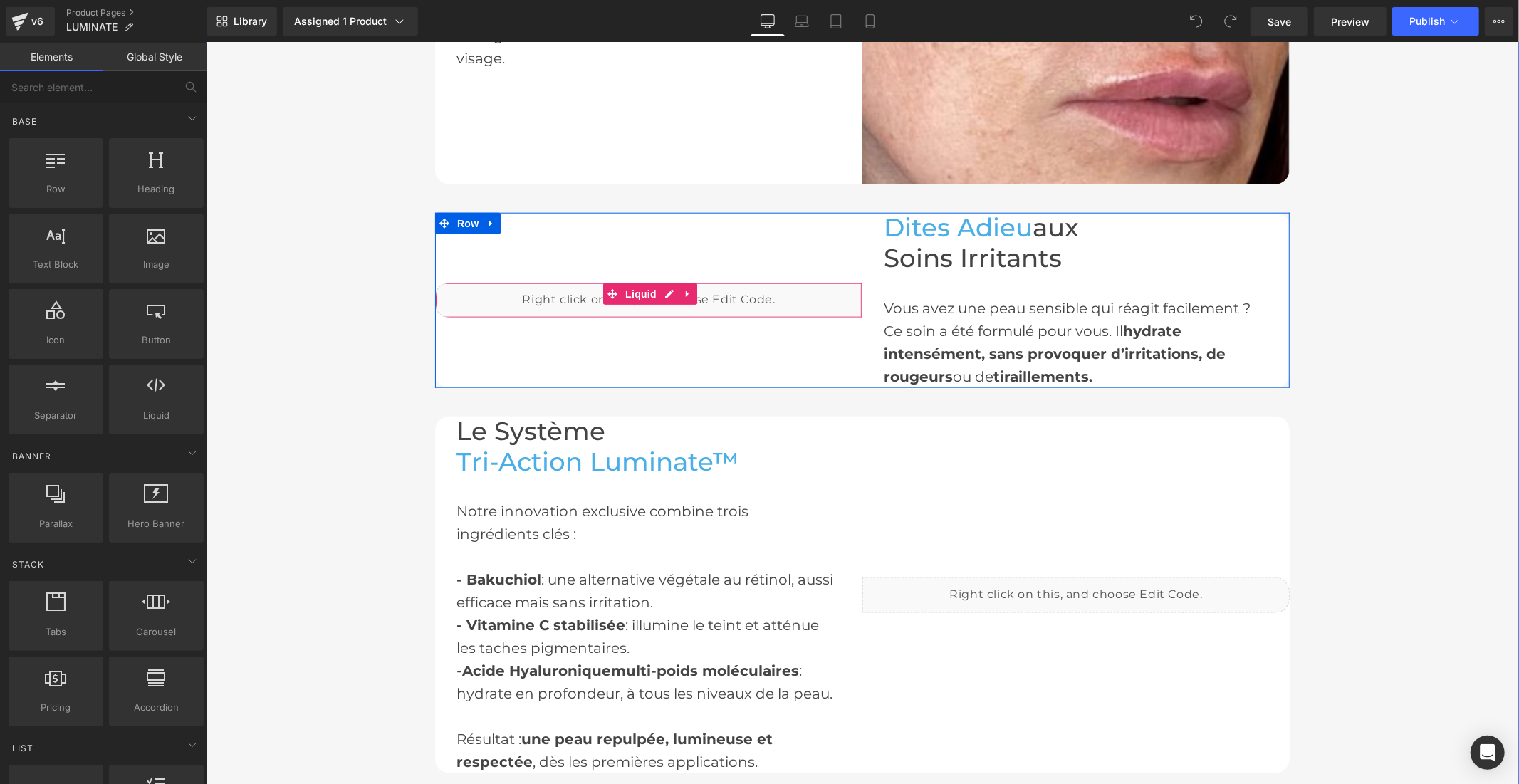
click at [659, 286] on div "Liquid" at bounding box center [648, 300] width 427 height 35
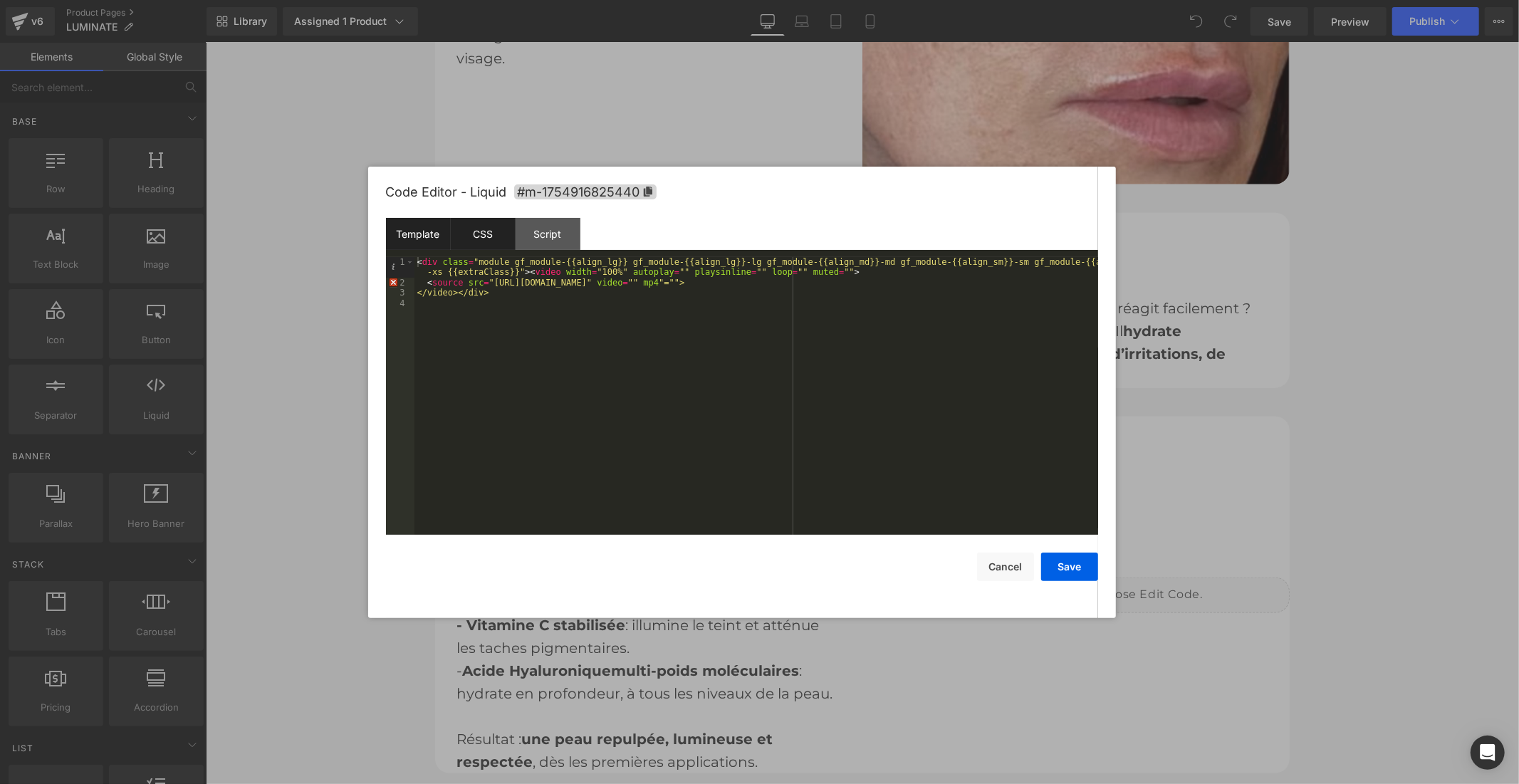
click at [489, 240] on div "CSS" at bounding box center [483, 234] width 65 height 32
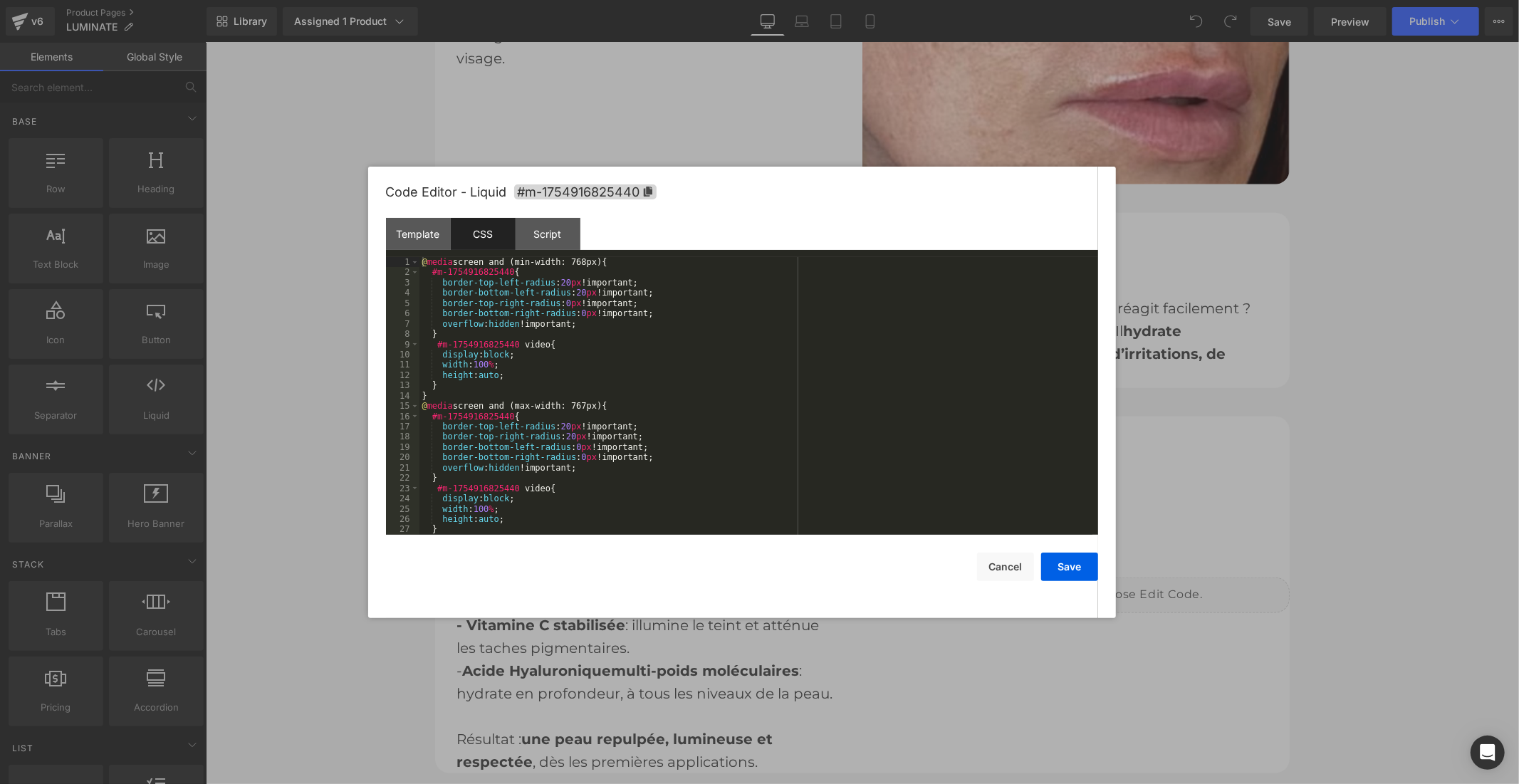
click at [724, 404] on div "@ media screen and (min-width: 768px) { #m-1754916825440 { border-top-left-radi…" at bounding box center [756, 406] width 673 height 298
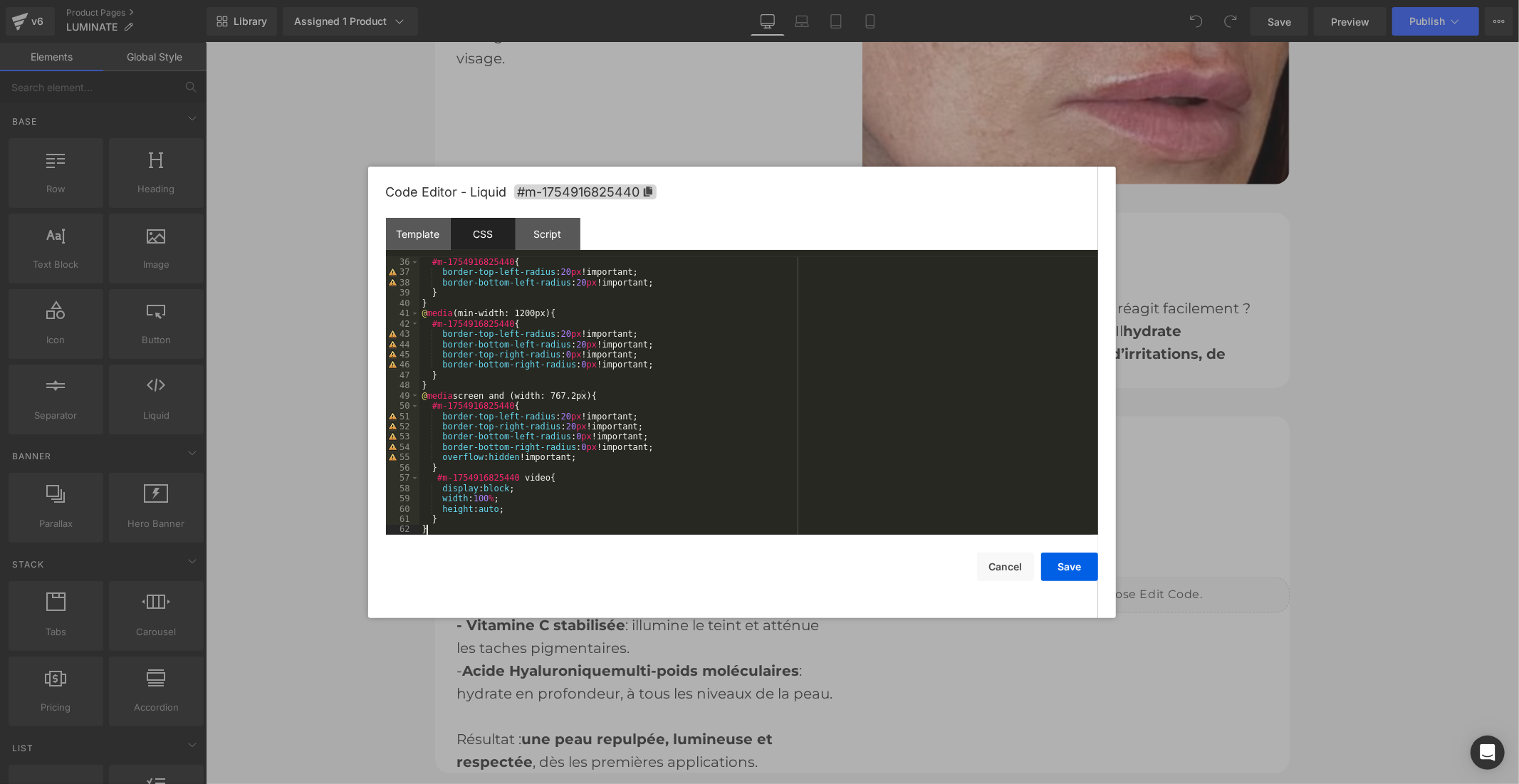
scroll to position [360, 0]
click at [1064, 571] on button "Save" at bounding box center [1070, 567] width 57 height 29
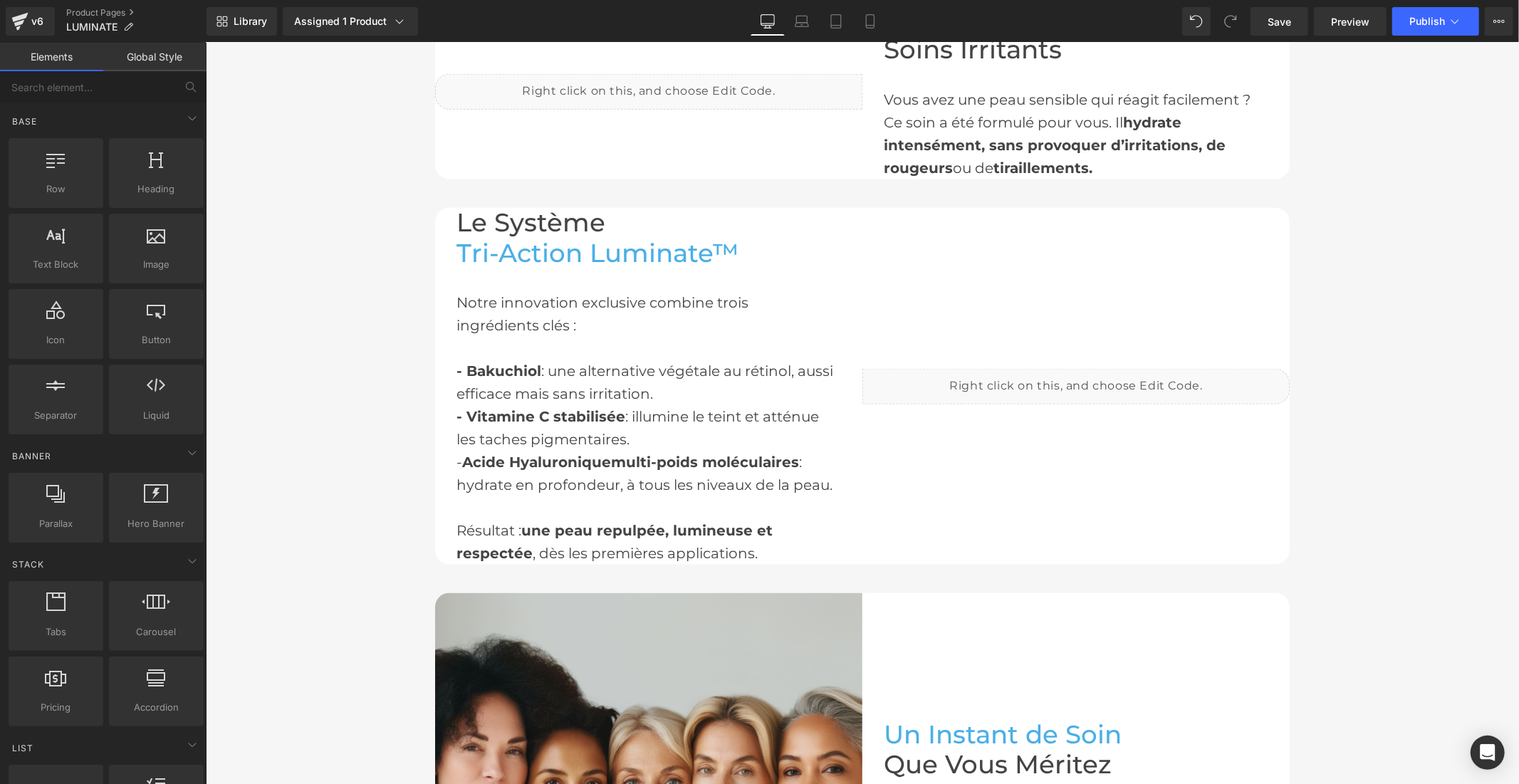
scroll to position [1741, 0]
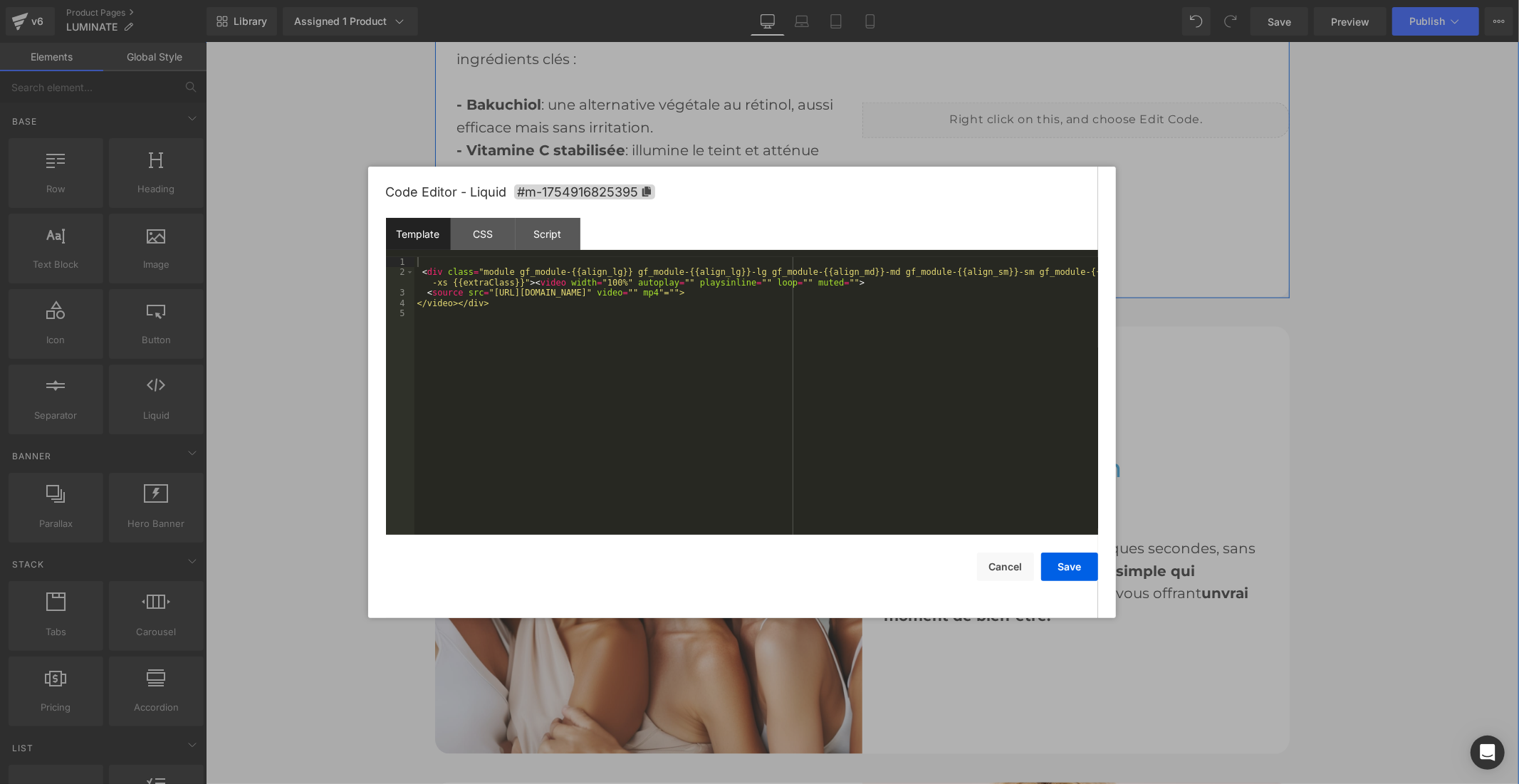
click at [1090, 107] on div "Liquid" at bounding box center [1075, 119] width 427 height 35
click at [482, 232] on div "CSS" at bounding box center [483, 234] width 65 height 32
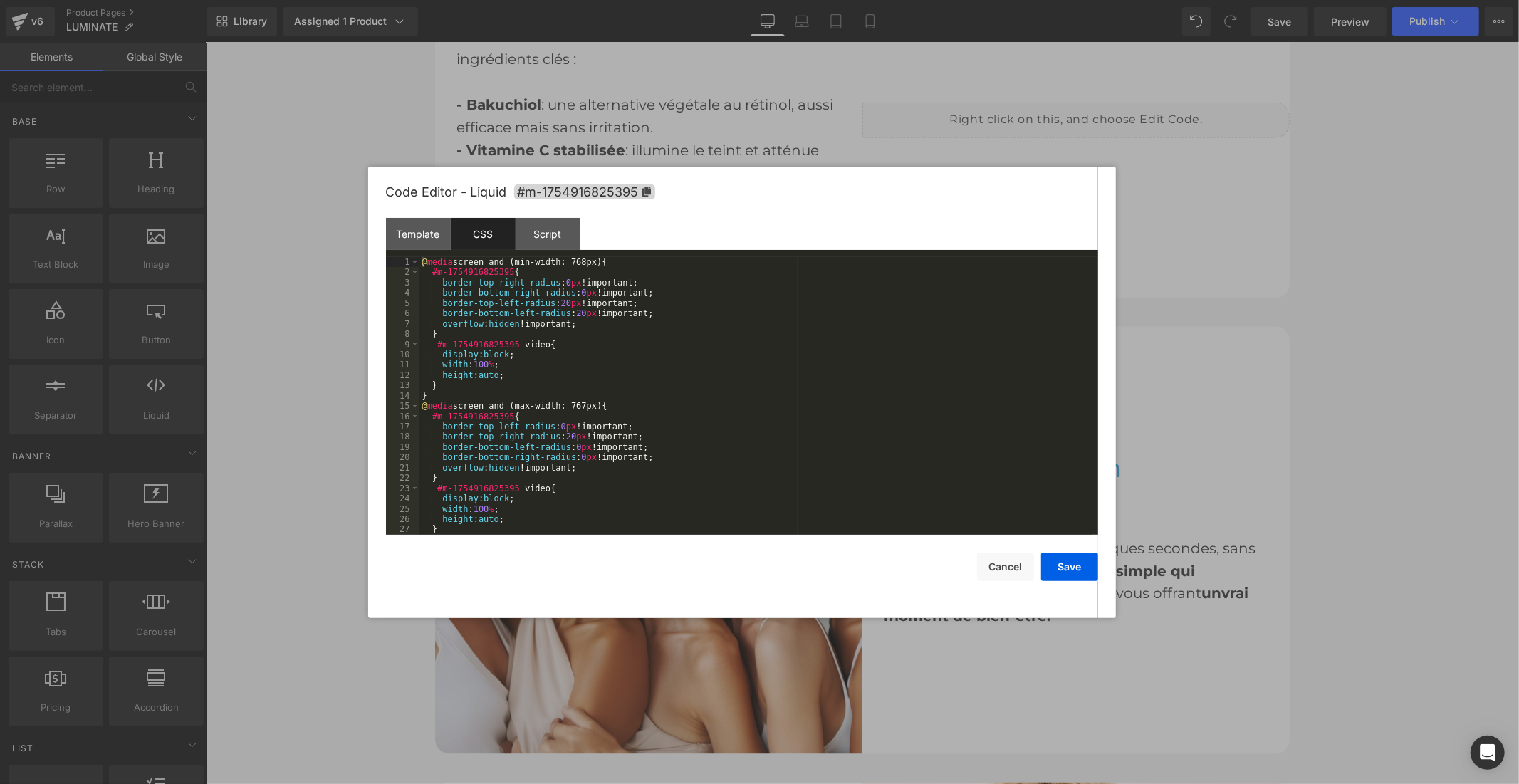
click at [579, 340] on div "@ media screen and (min-width: 768px) { #m-1754916825395 { border-top-right-rad…" at bounding box center [756, 406] width 673 height 298
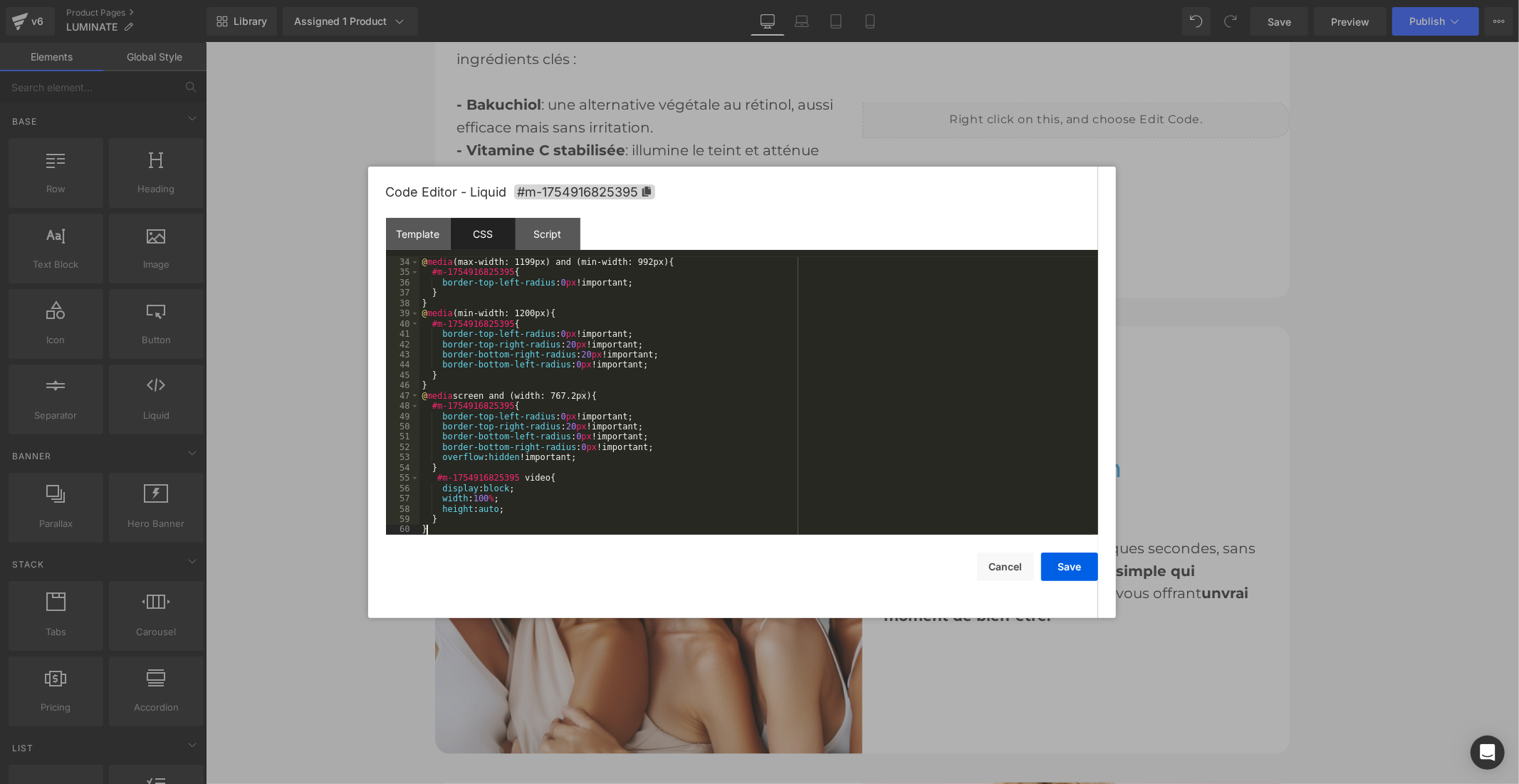
scroll to position [339, 0]
click at [1049, 567] on button "Save" at bounding box center [1070, 567] width 57 height 29
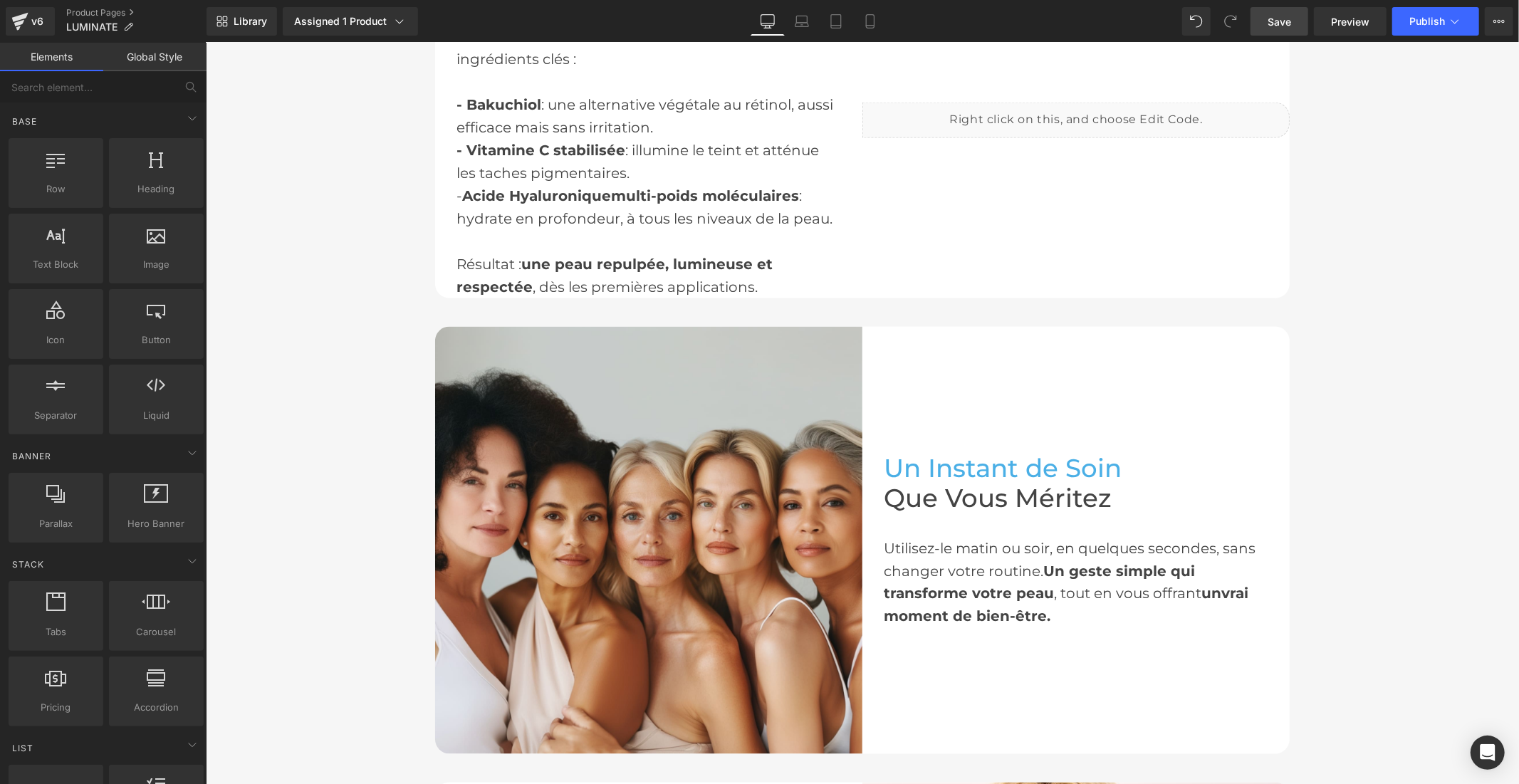
drag, startPoint x: 1286, startPoint y: 13, endPoint x: 1034, endPoint y: 15, distance: 252.0
click at [1286, 14] on span "Save" at bounding box center [1279, 22] width 23 height 15
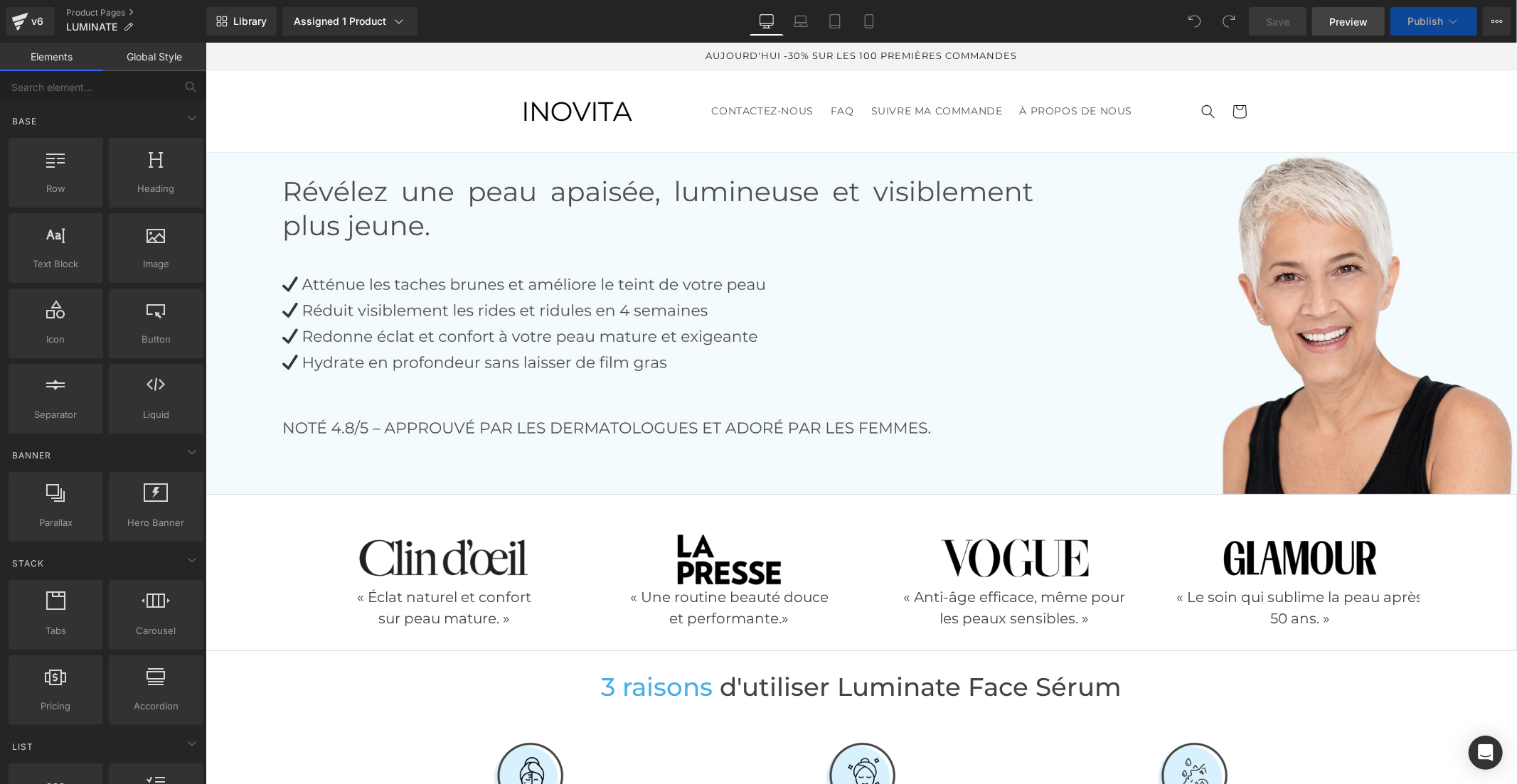
click at [1346, 23] on span "Preview" at bounding box center [1348, 22] width 38 height 15
click at [1423, 32] on button "Publish" at bounding box center [1433, 21] width 87 height 29
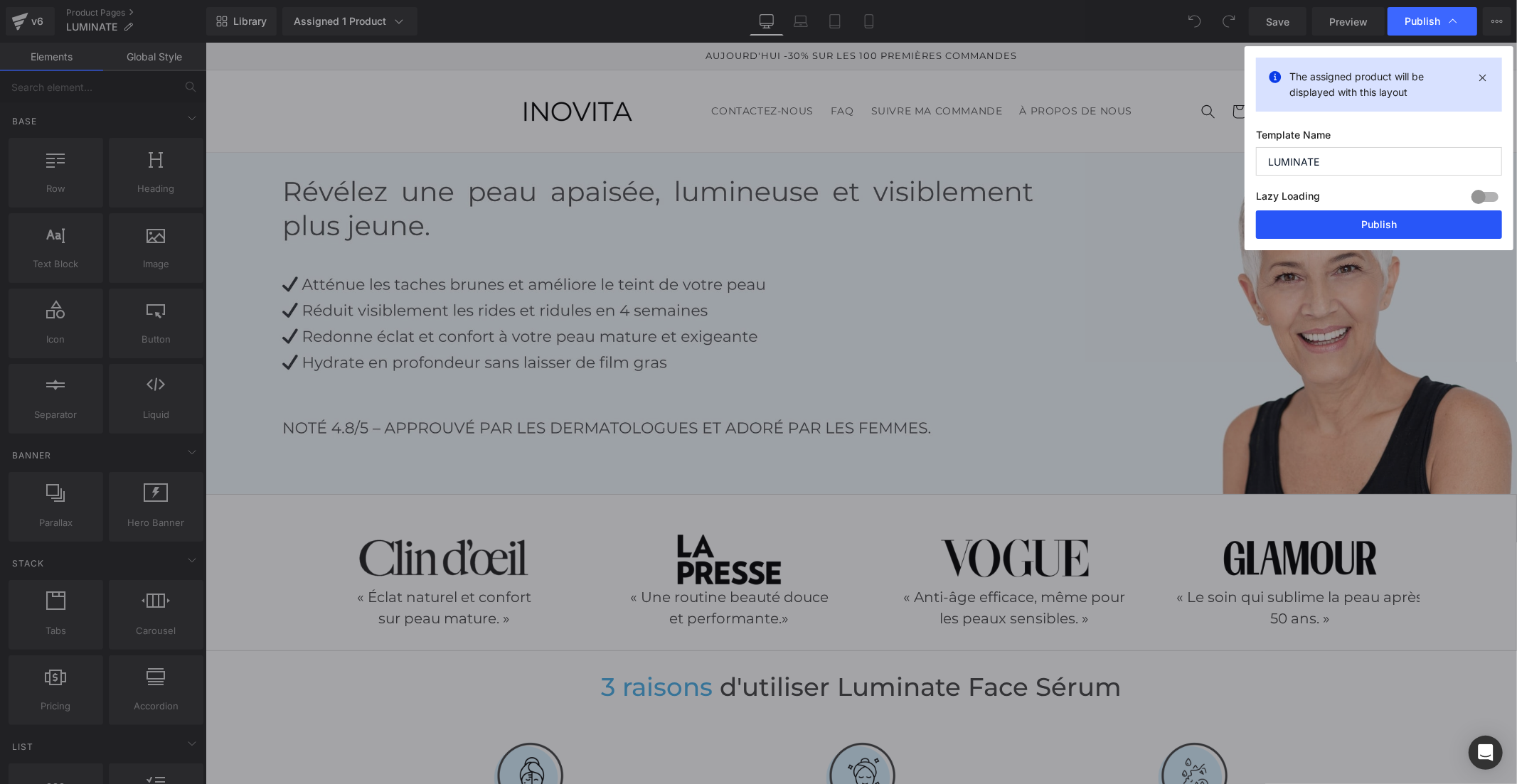
click at [1411, 231] on button "Publish" at bounding box center [1379, 224] width 246 height 29
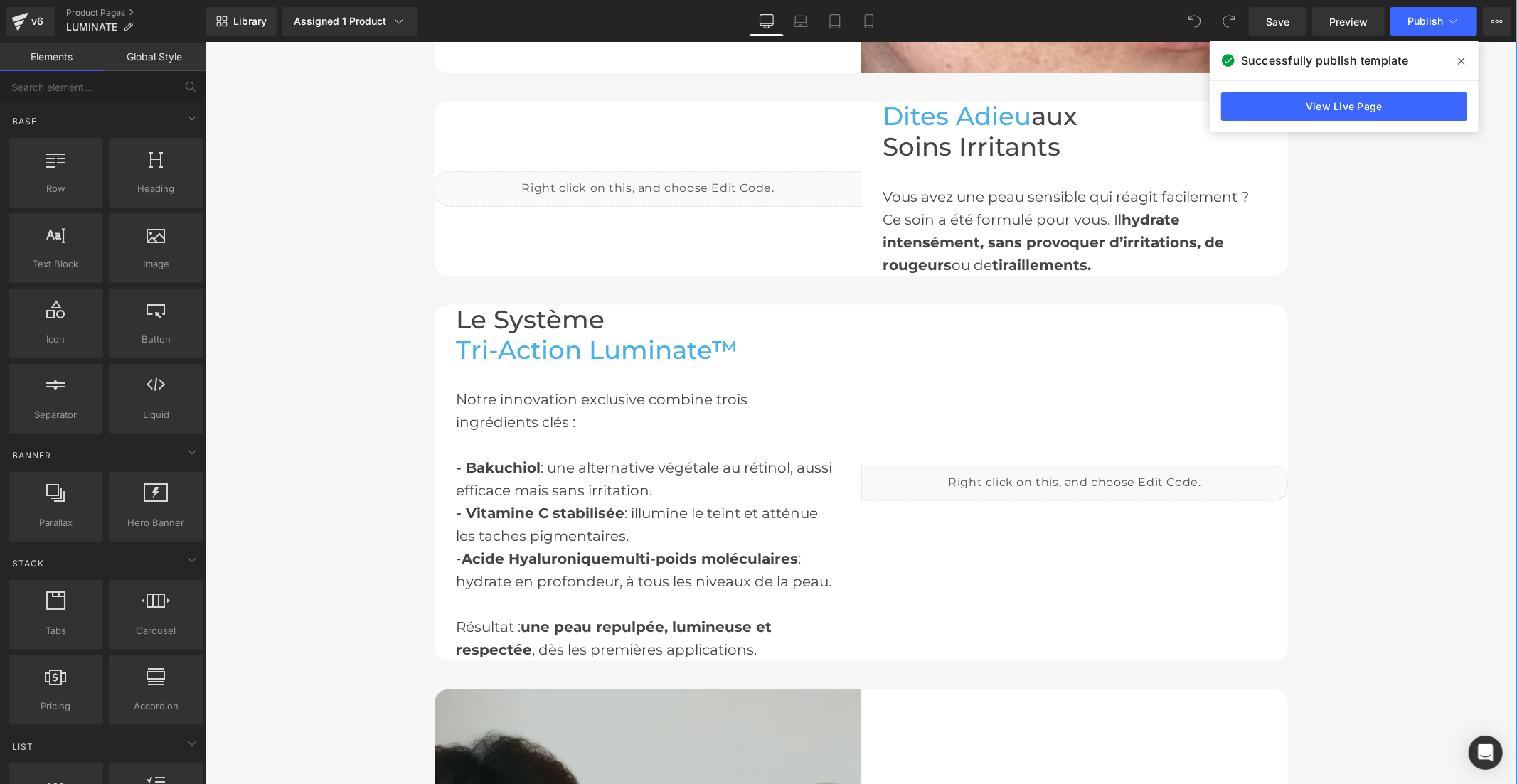
scroll to position [1422, 0]
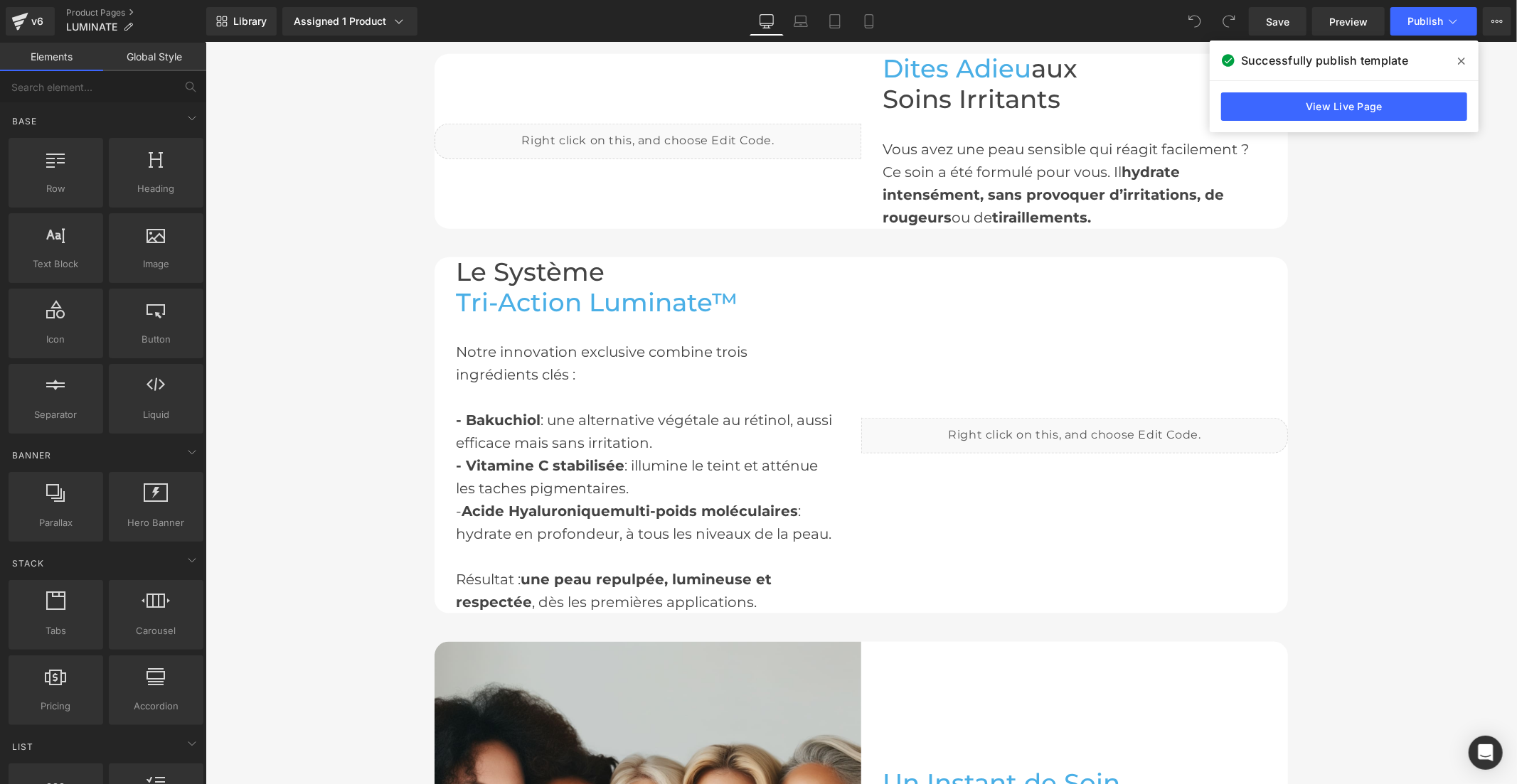
click at [1461, 62] on icon at bounding box center [1461, 61] width 7 height 11
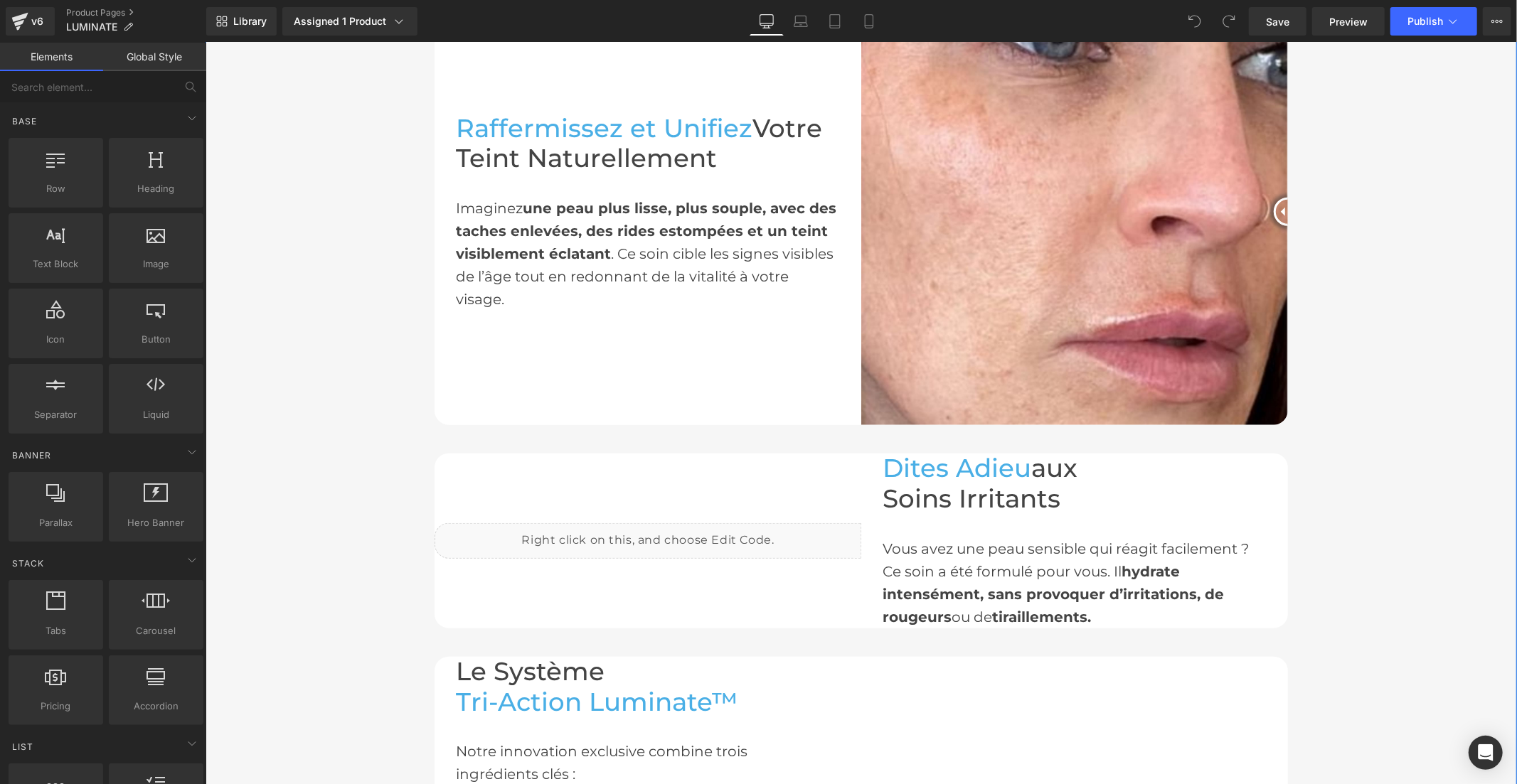
scroll to position [1076, 0]
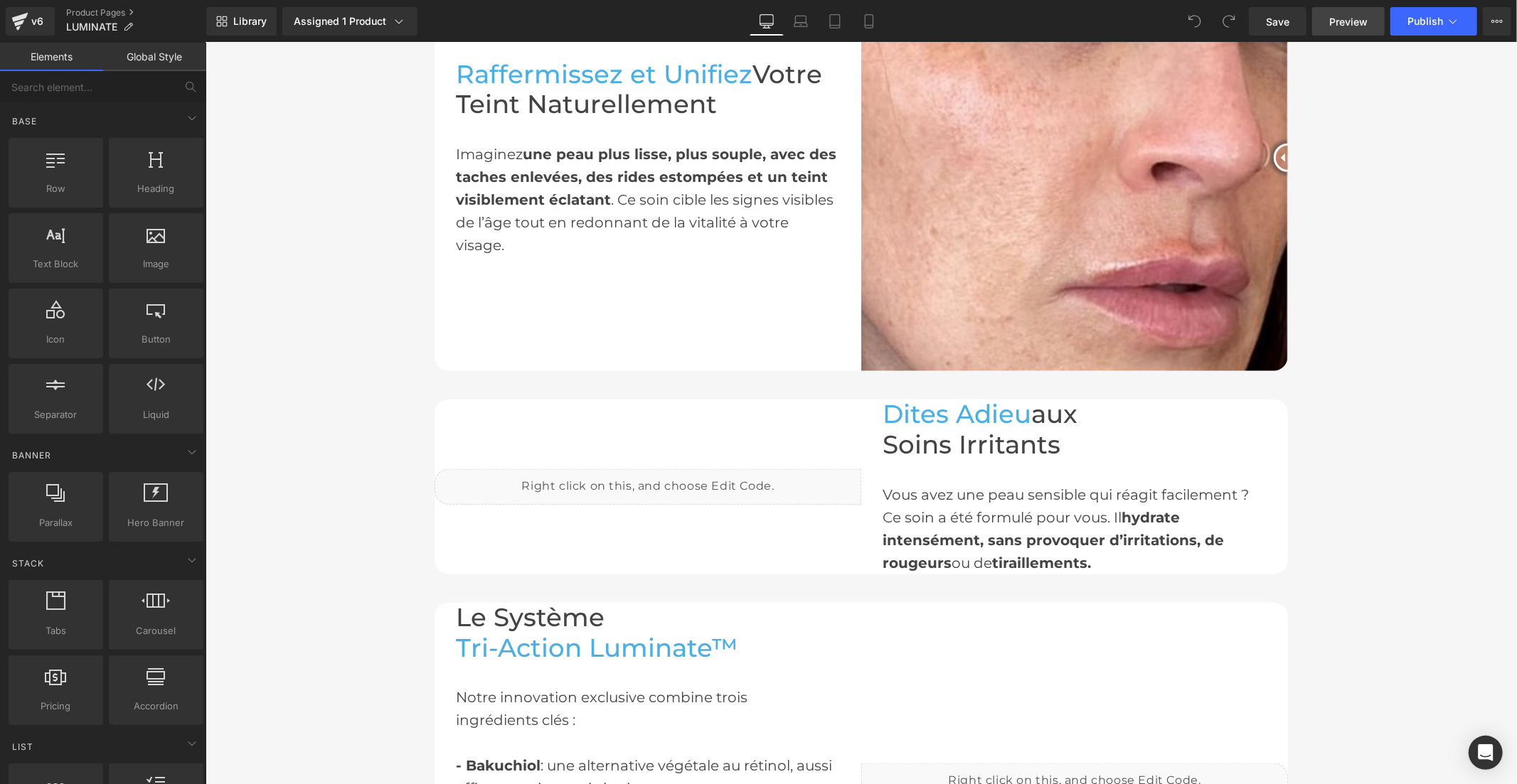
click at [1349, 16] on span "Preview" at bounding box center [1348, 22] width 38 height 15
click at [867, 15] on icon at bounding box center [869, 22] width 8 height 14
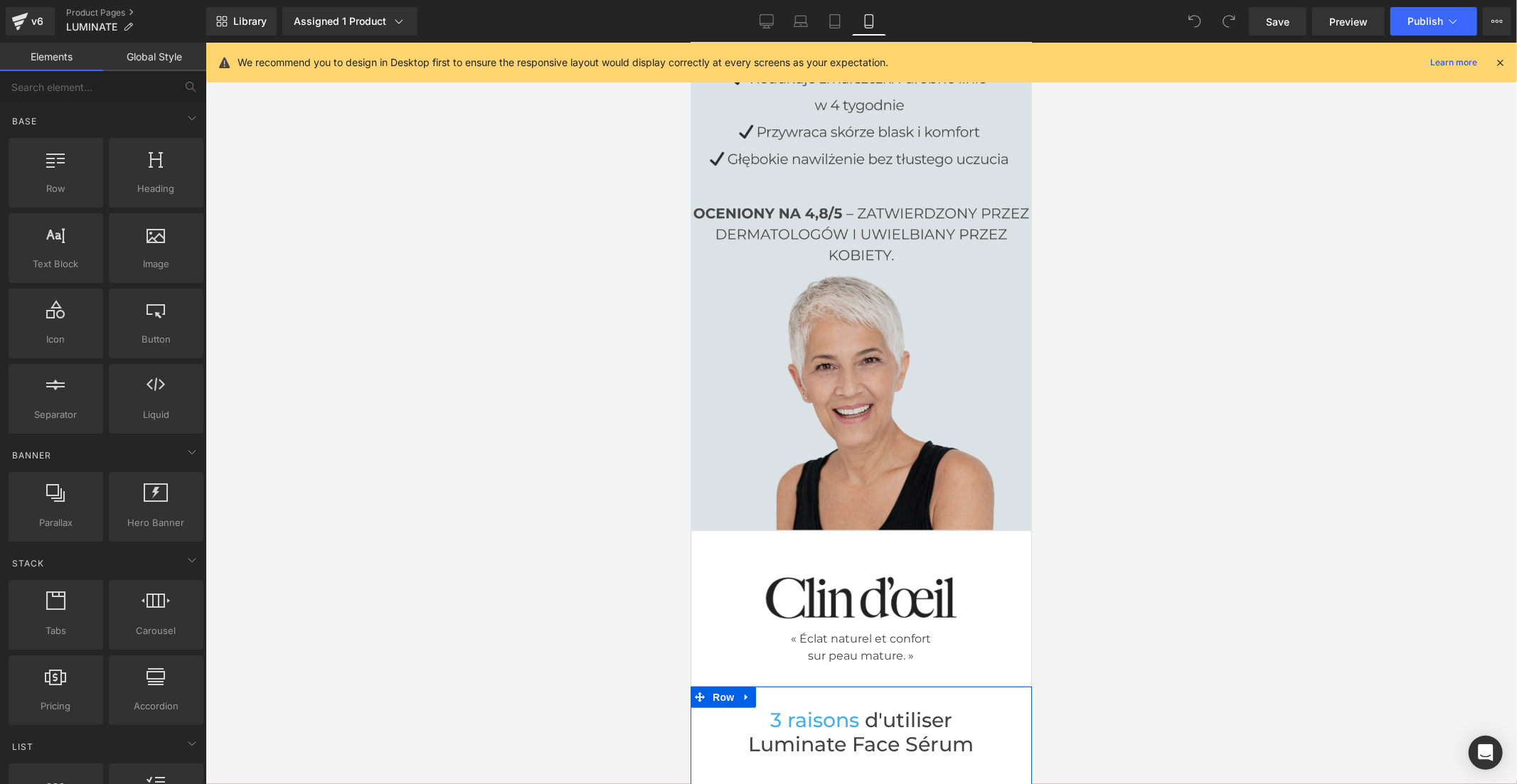
scroll to position [215, 0]
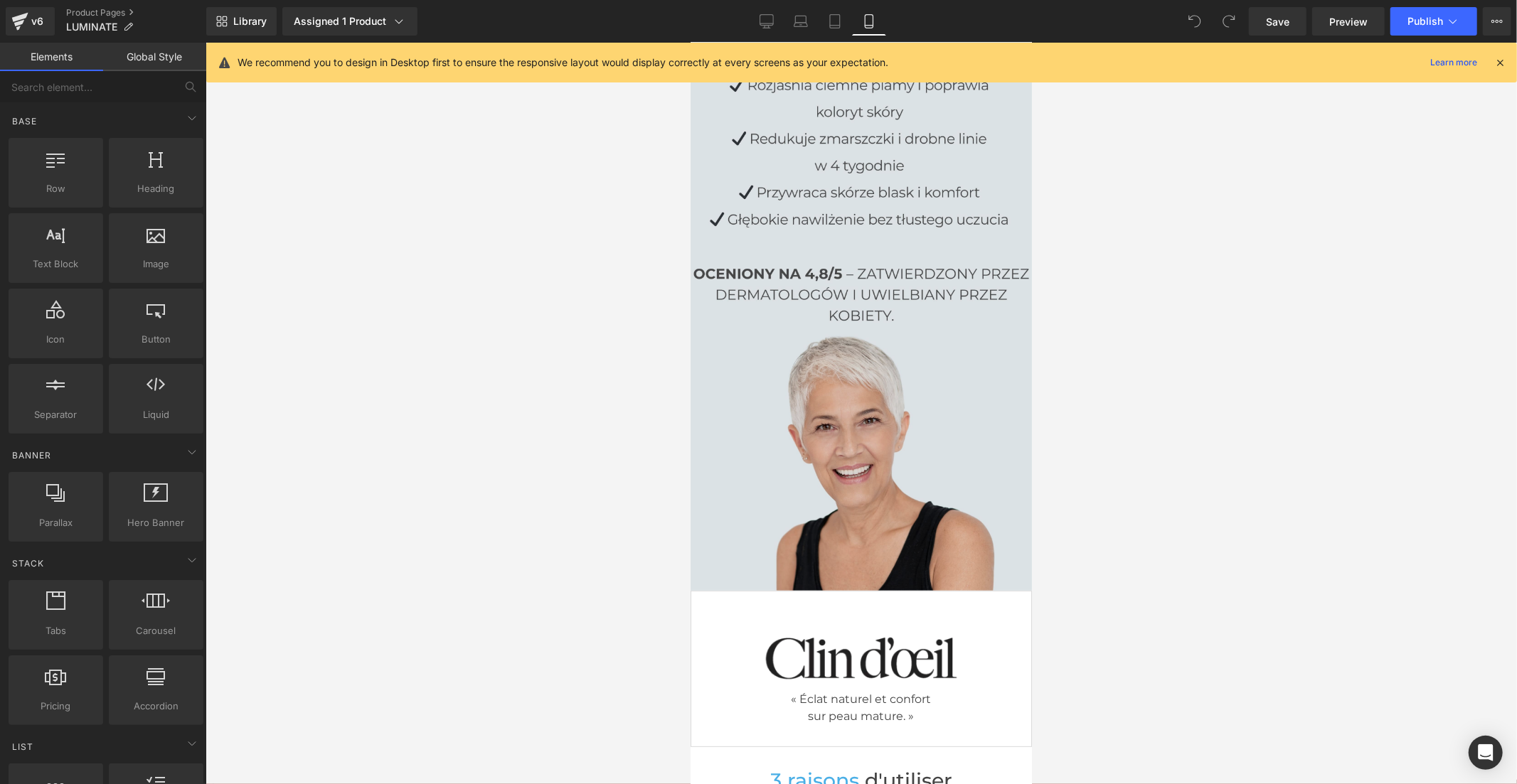
click at [806, 356] on img at bounding box center [860, 249] width 341 height 682
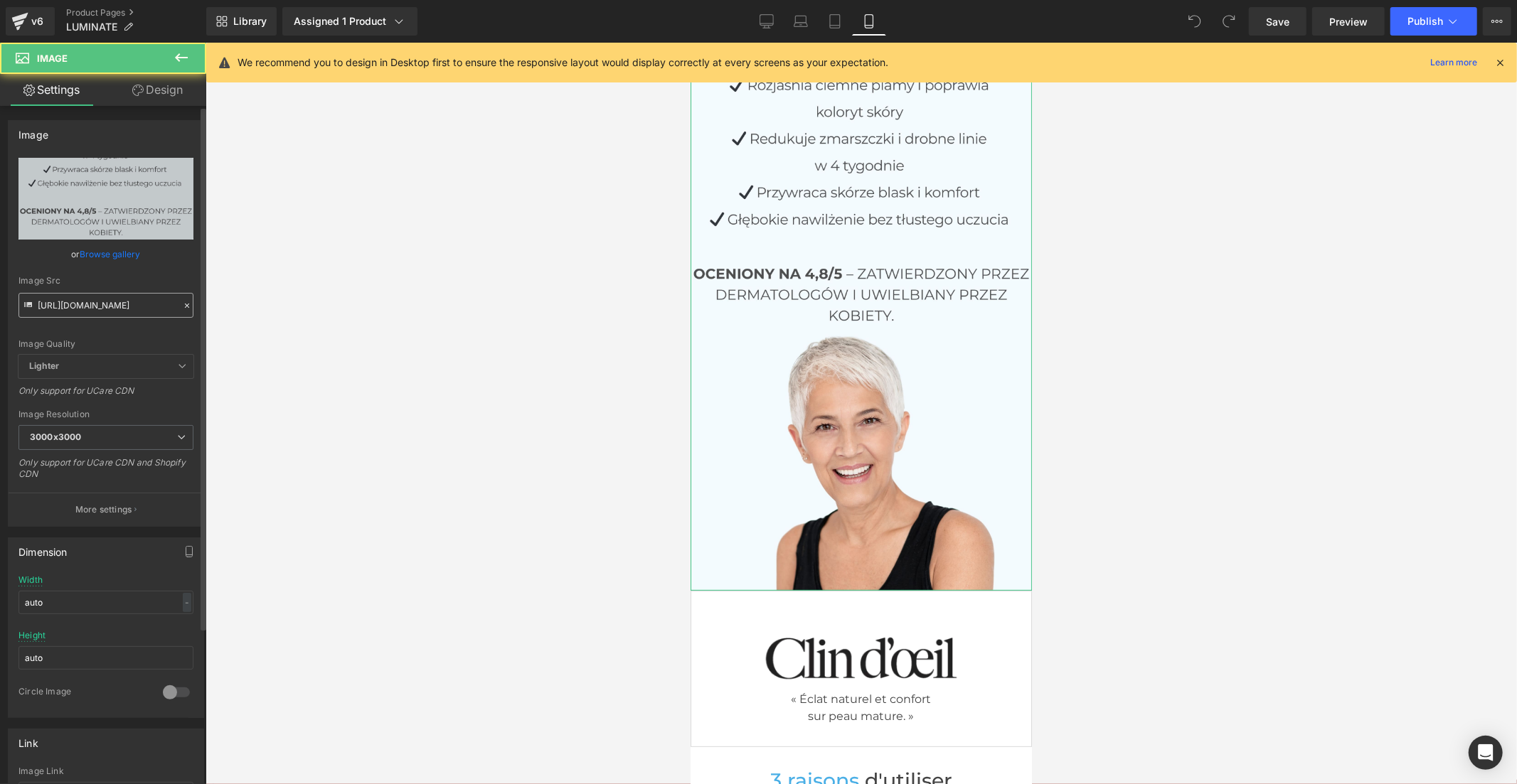
click at [101, 303] on input "https://cdn.shopify.com/s/files/1/0969/9354/2485/files/Polonais_2_3000x3000.jpg…" at bounding box center [106, 305] width 175 height 25
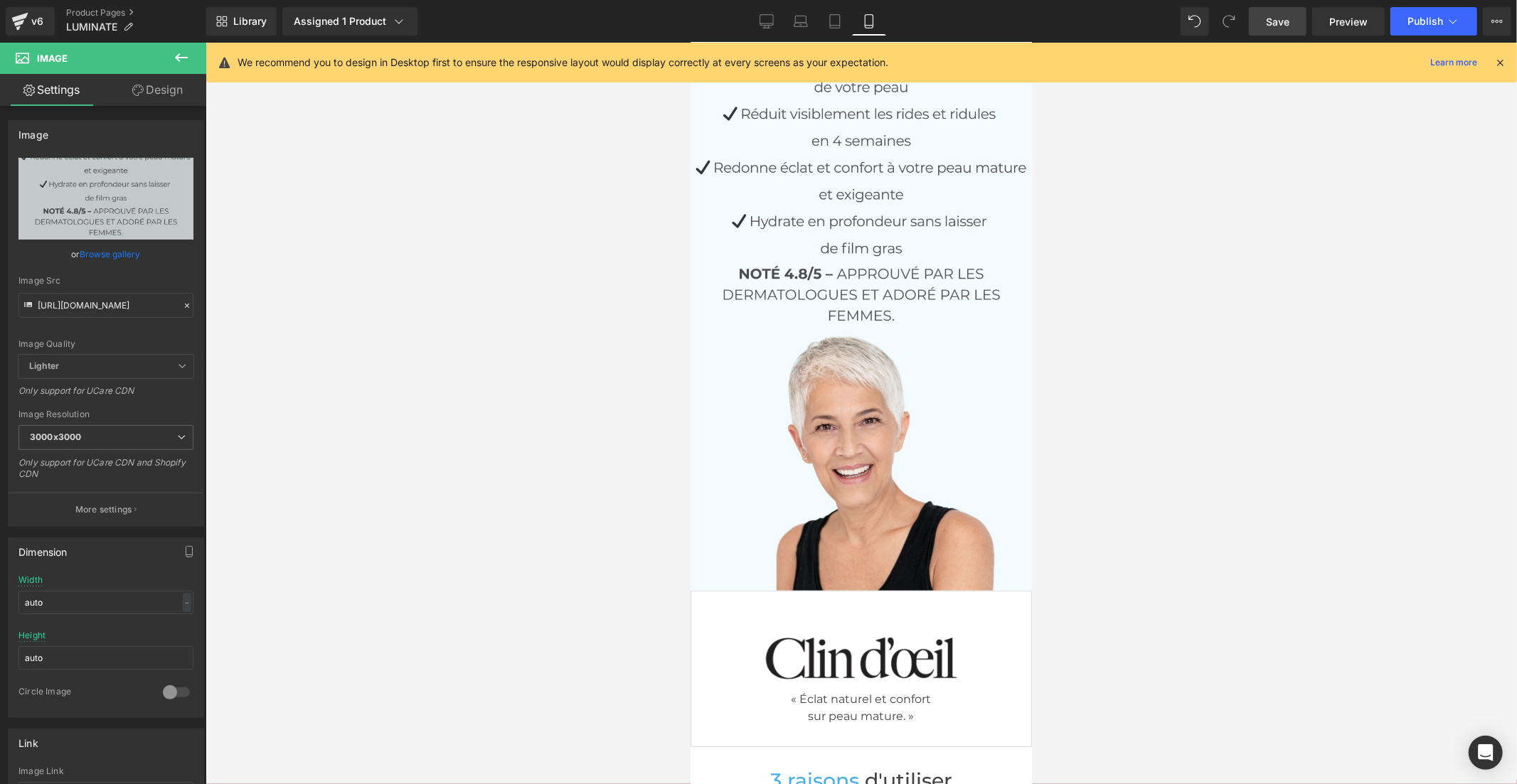
type input "https://cdn.shopify.com/s/files/1/0969/9354/2485/files/Polonais_1_3000x3000.jpg…"
click at [1273, 20] on span "Save" at bounding box center [1277, 22] width 23 height 15
